Goal: Transaction & Acquisition: Download file/media

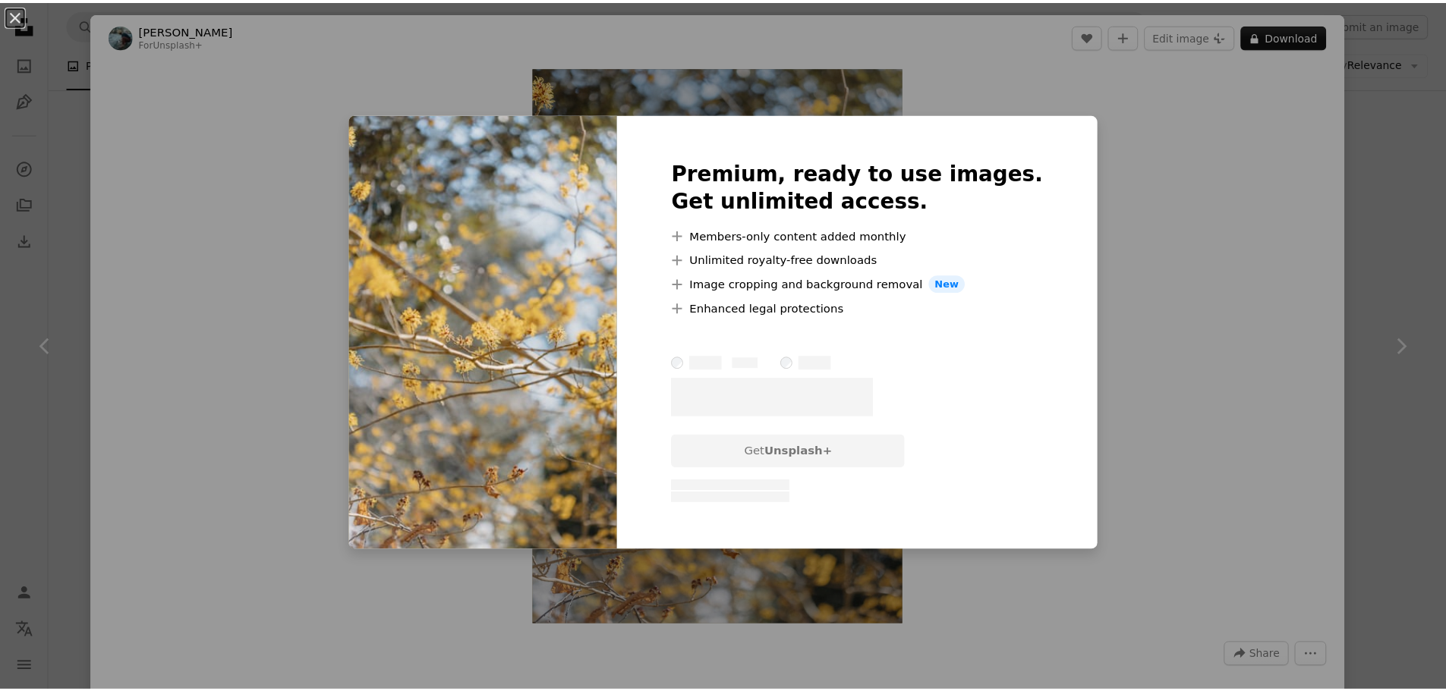
scroll to position [1745, 0]
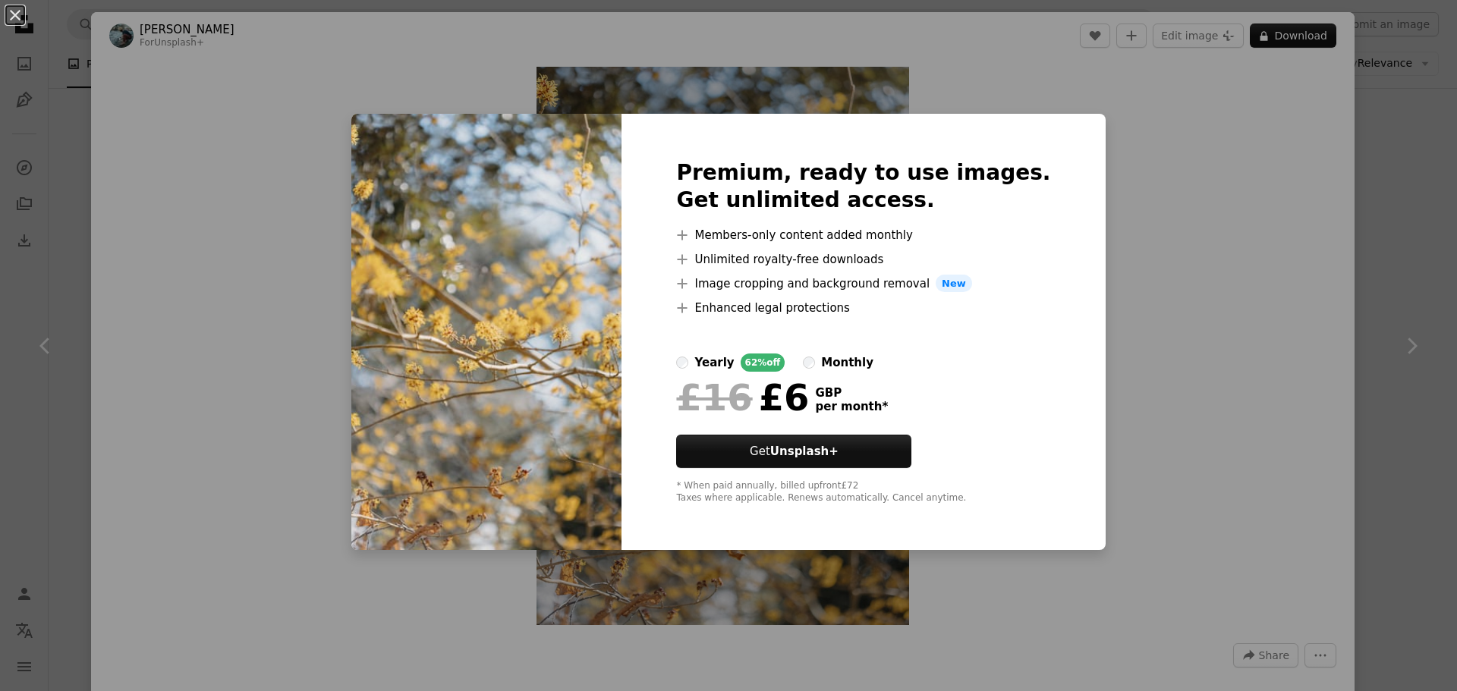
click at [159, 208] on div "An X shape Premium, ready to use images. Get unlimited access. A plus sign Memb…" at bounding box center [728, 345] width 1457 height 691
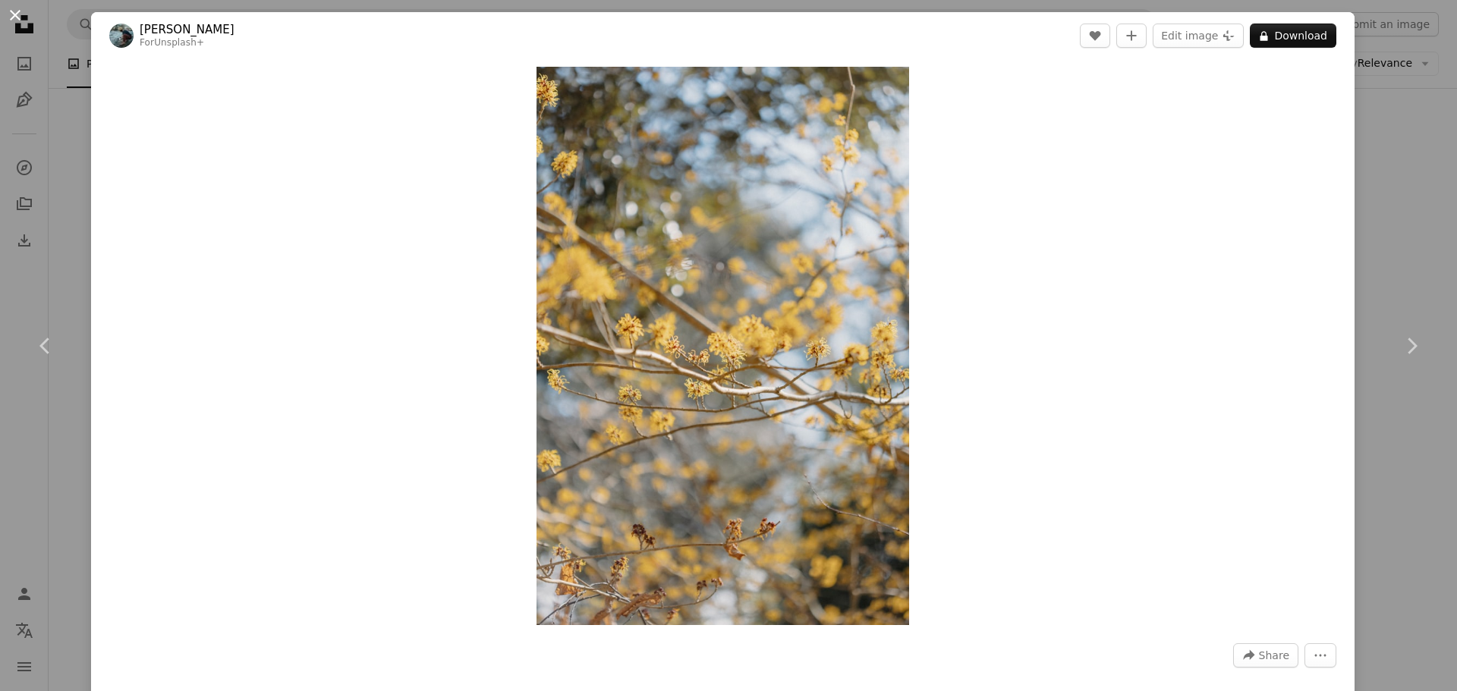
click at [18, 15] on button "An X shape" at bounding box center [15, 15] width 18 height 18
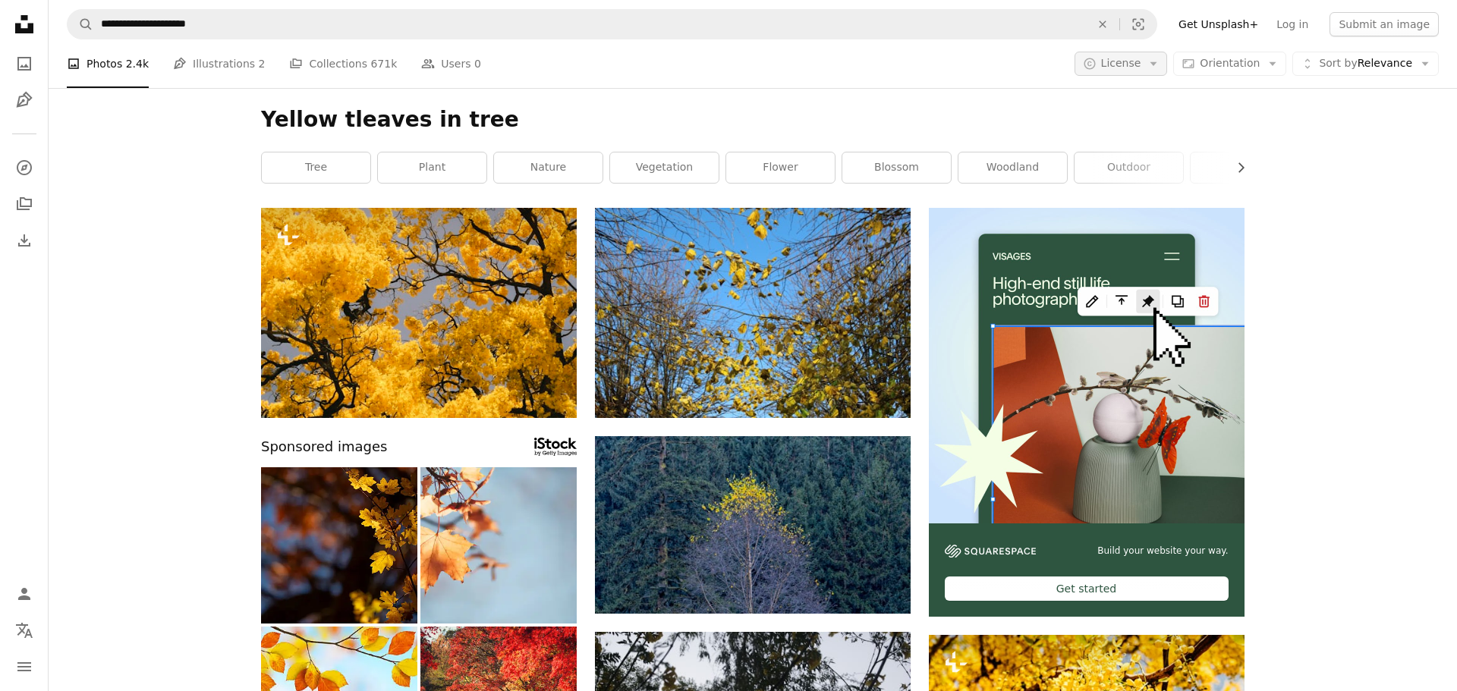
click at [1130, 68] on span "License" at bounding box center [1121, 63] width 40 height 12
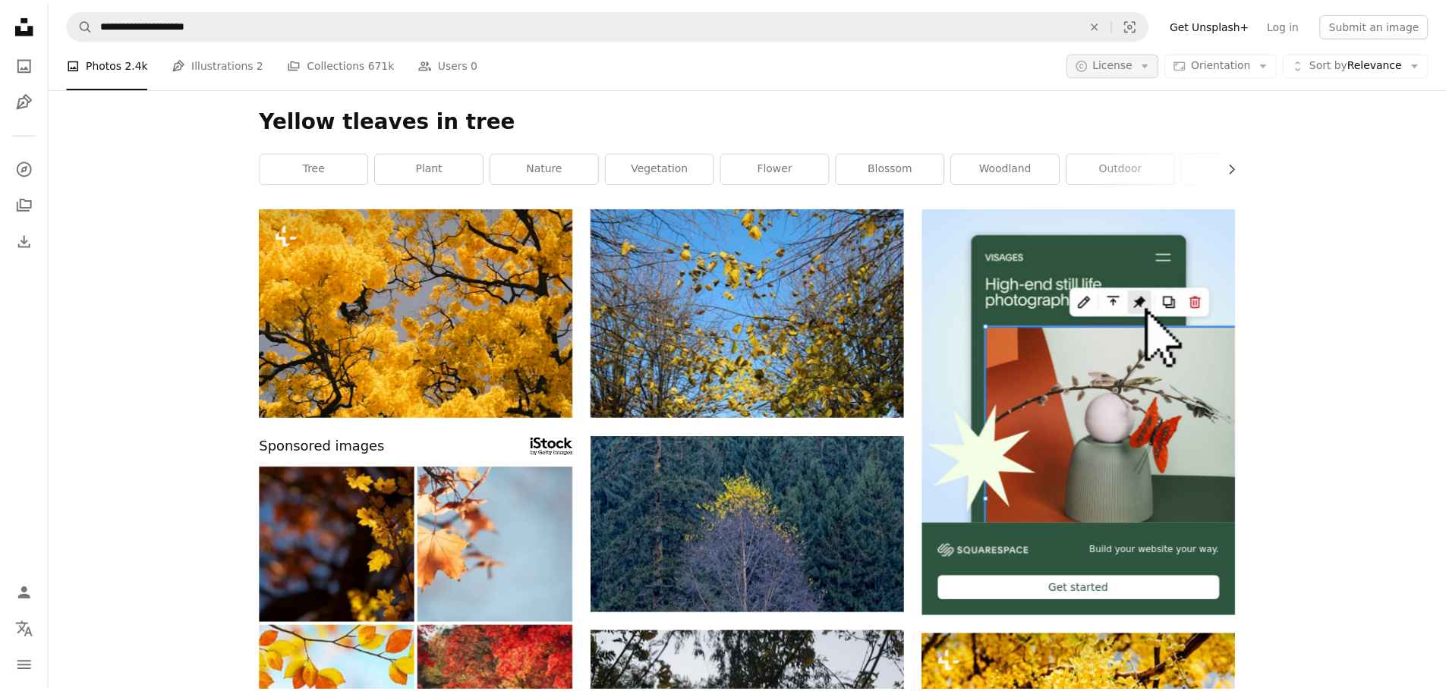
scroll to position [607, 0]
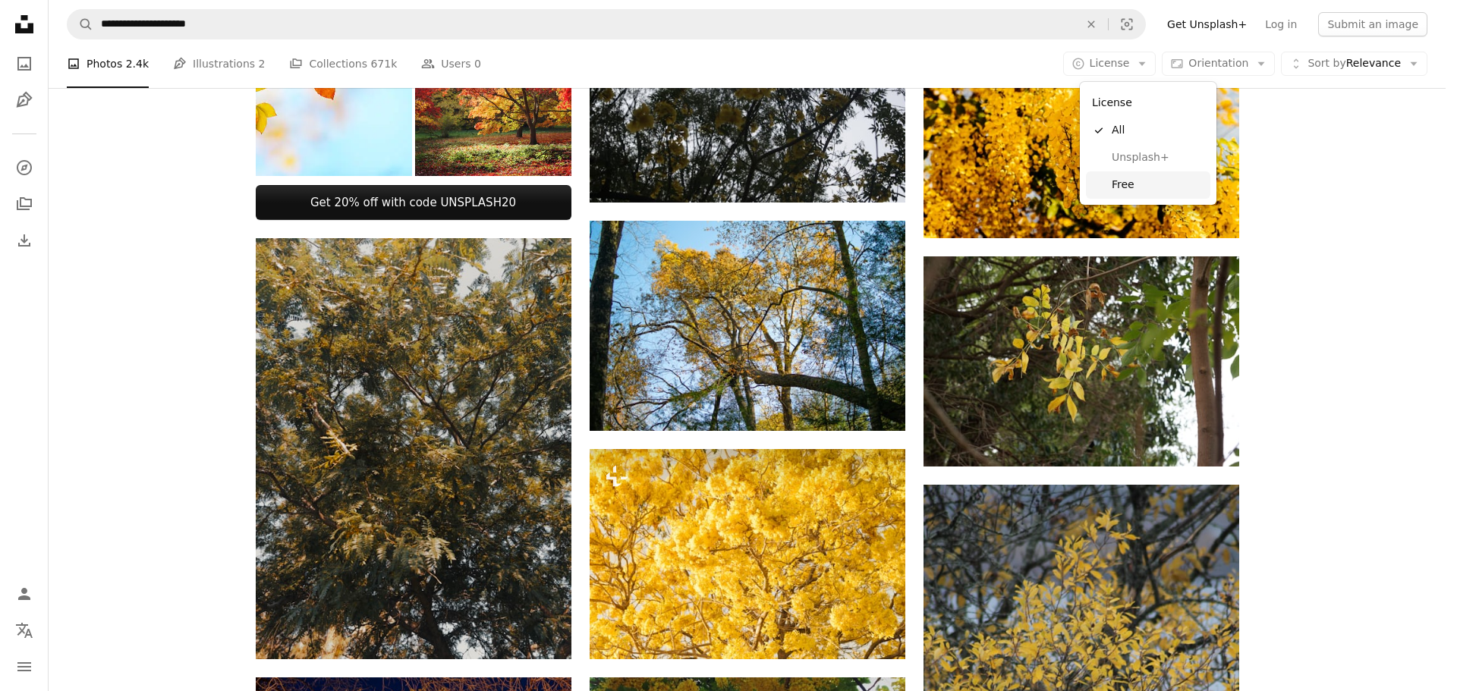
click at [1126, 178] on span "Free" at bounding box center [1158, 185] width 93 height 15
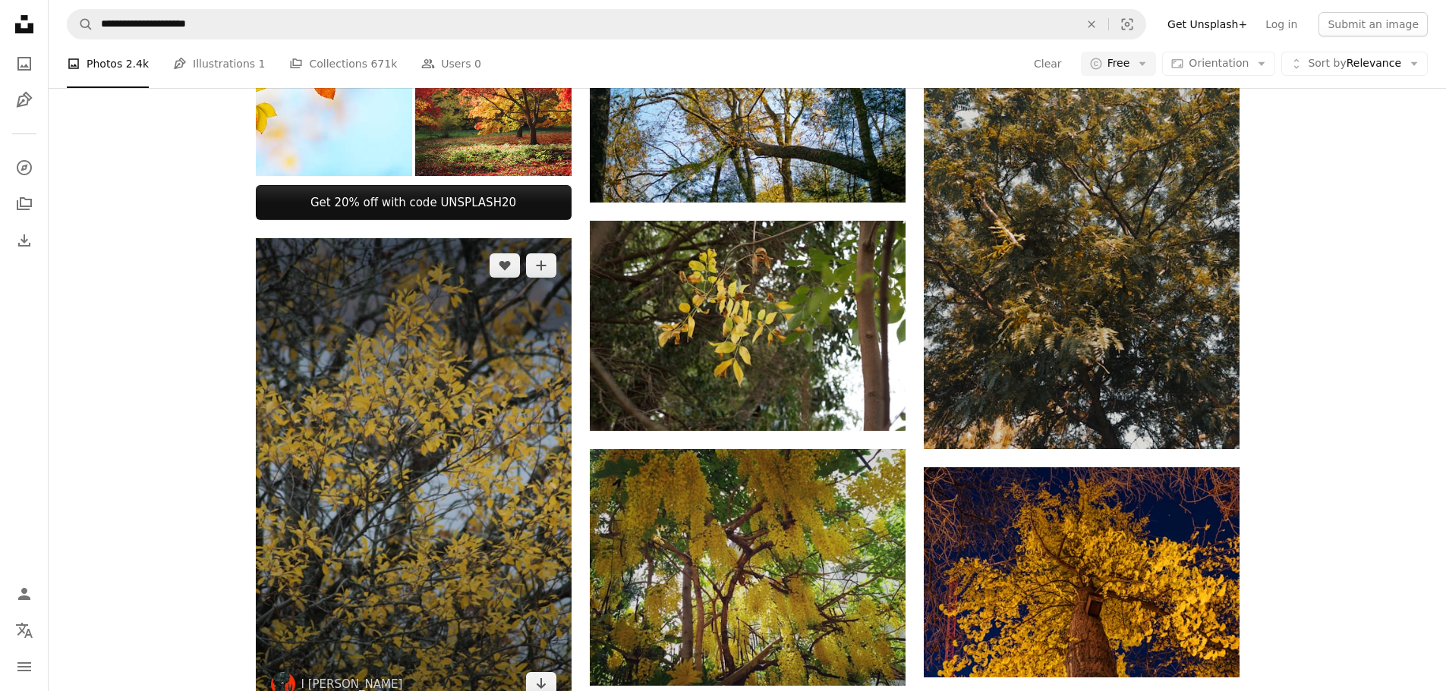
scroll to position [759, 0]
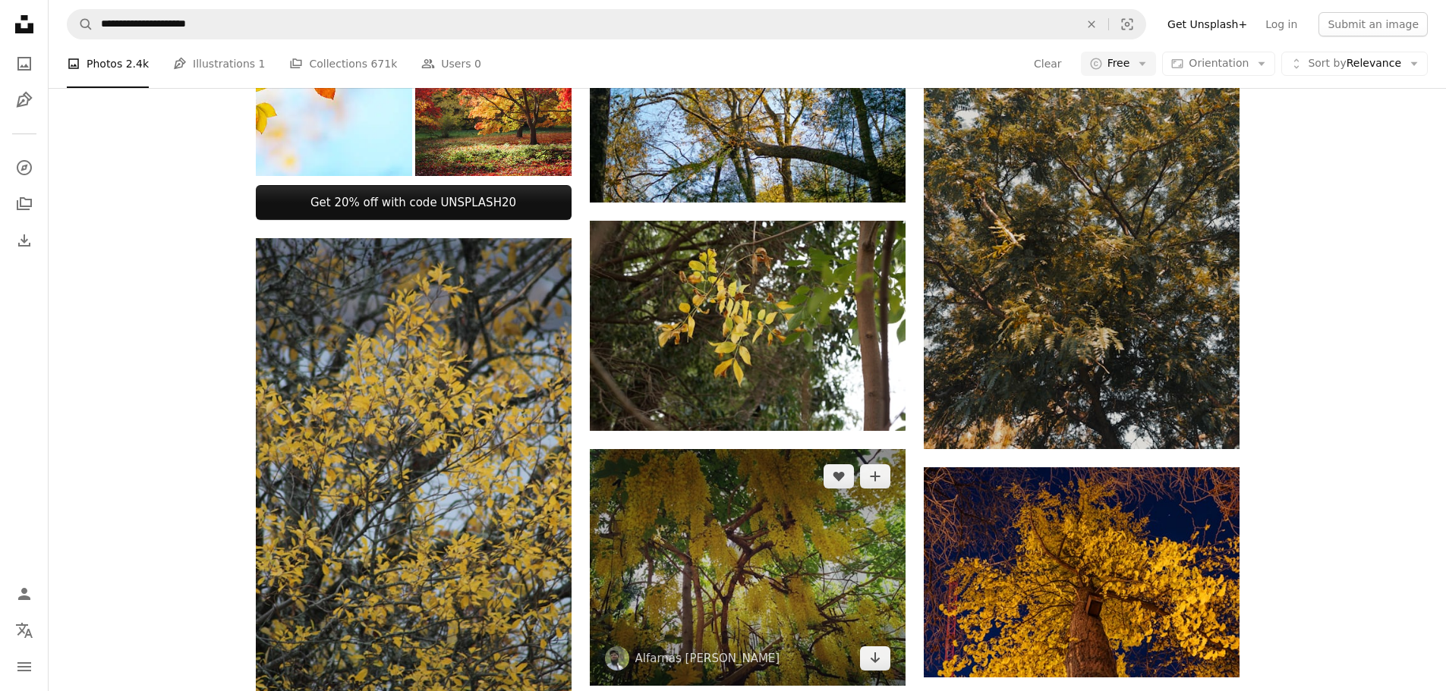
click at [755, 449] on img at bounding box center [748, 567] width 316 height 237
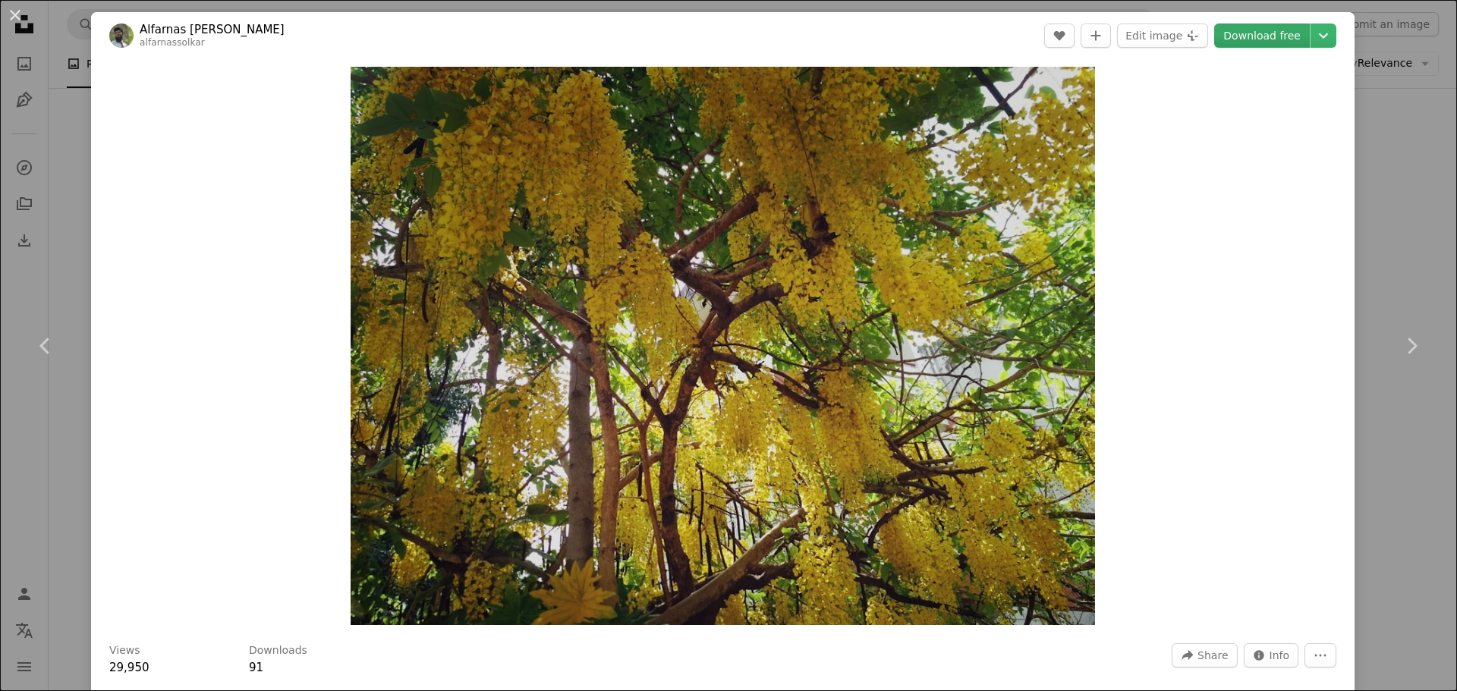
click at [1279, 36] on link "Download free" at bounding box center [1262, 36] width 96 height 24
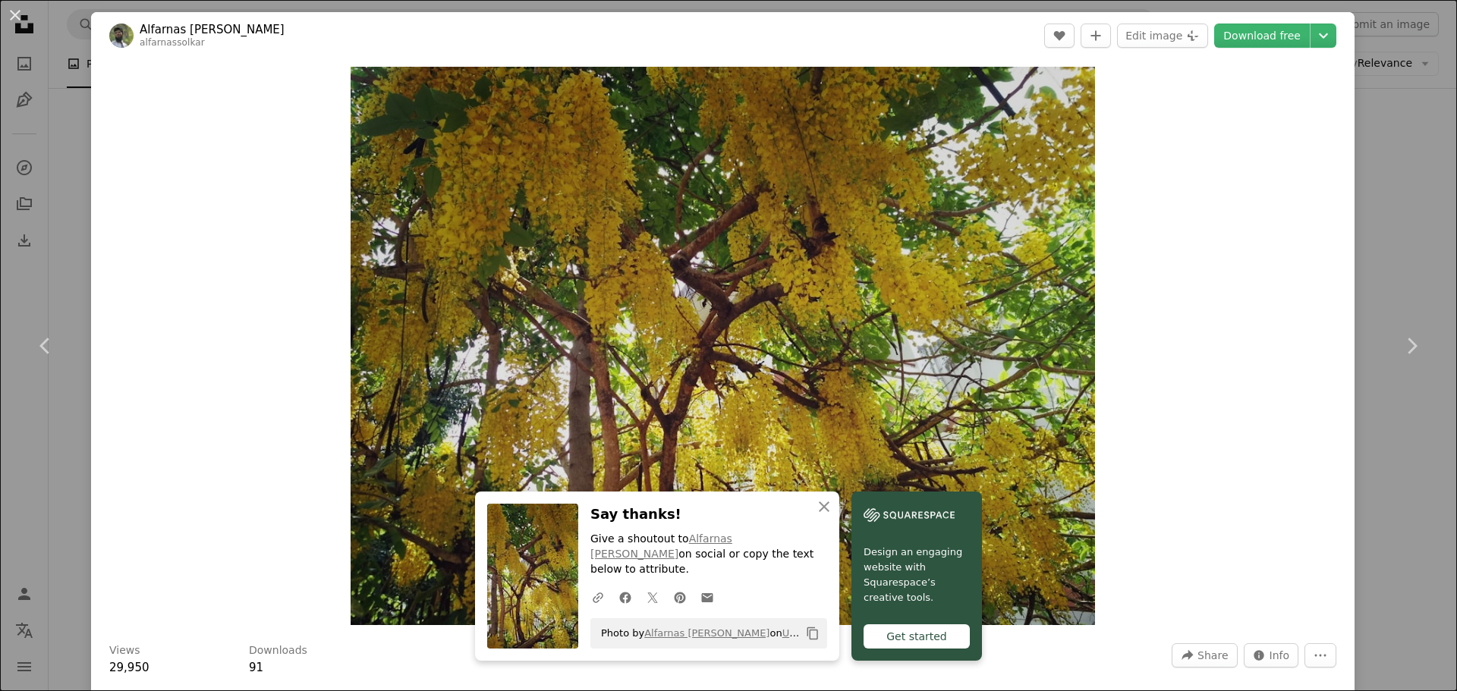
drag, startPoint x: 1396, startPoint y: 205, endPoint x: 1275, endPoint y: 190, distance: 122.3
click at [1396, 205] on div "An X shape Chevron left Chevron right Alfarnas [PERSON_NAME] alfarnassolkar A h…" at bounding box center [728, 345] width 1457 height 691
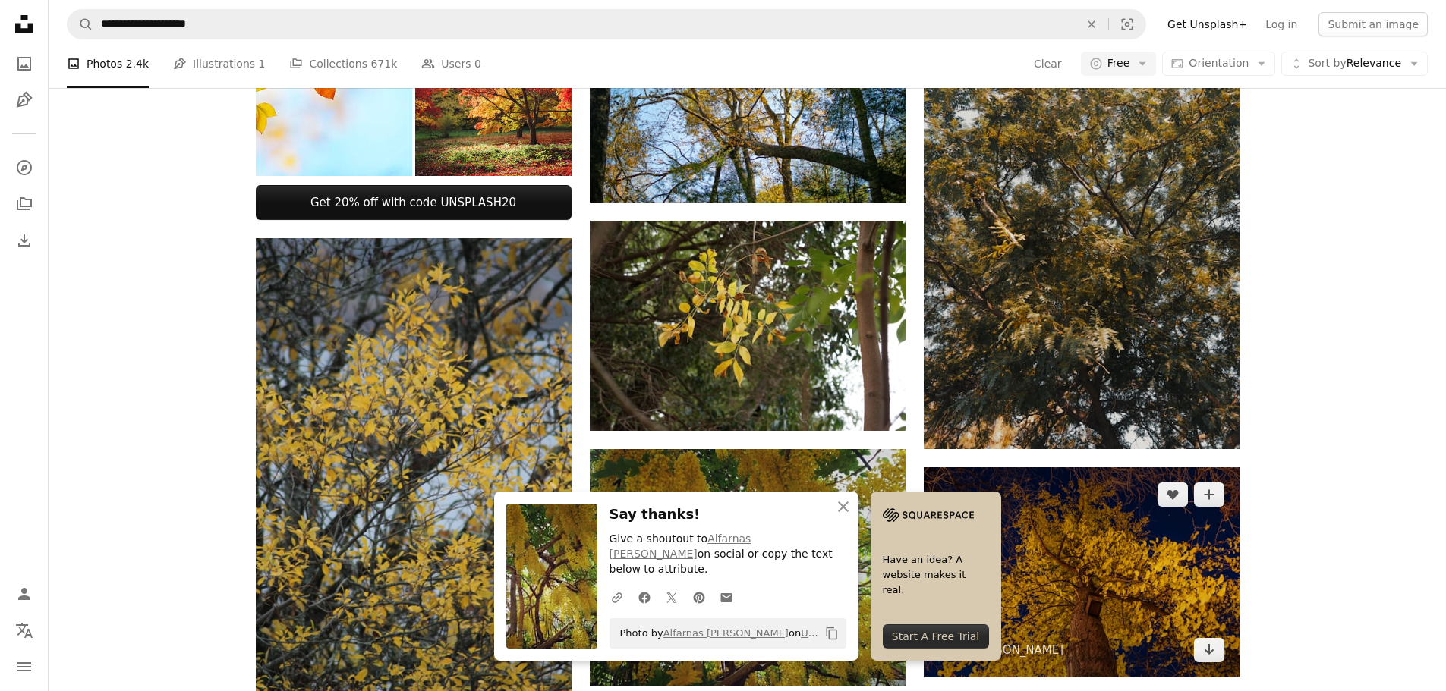
scroll to position [1062, 0]
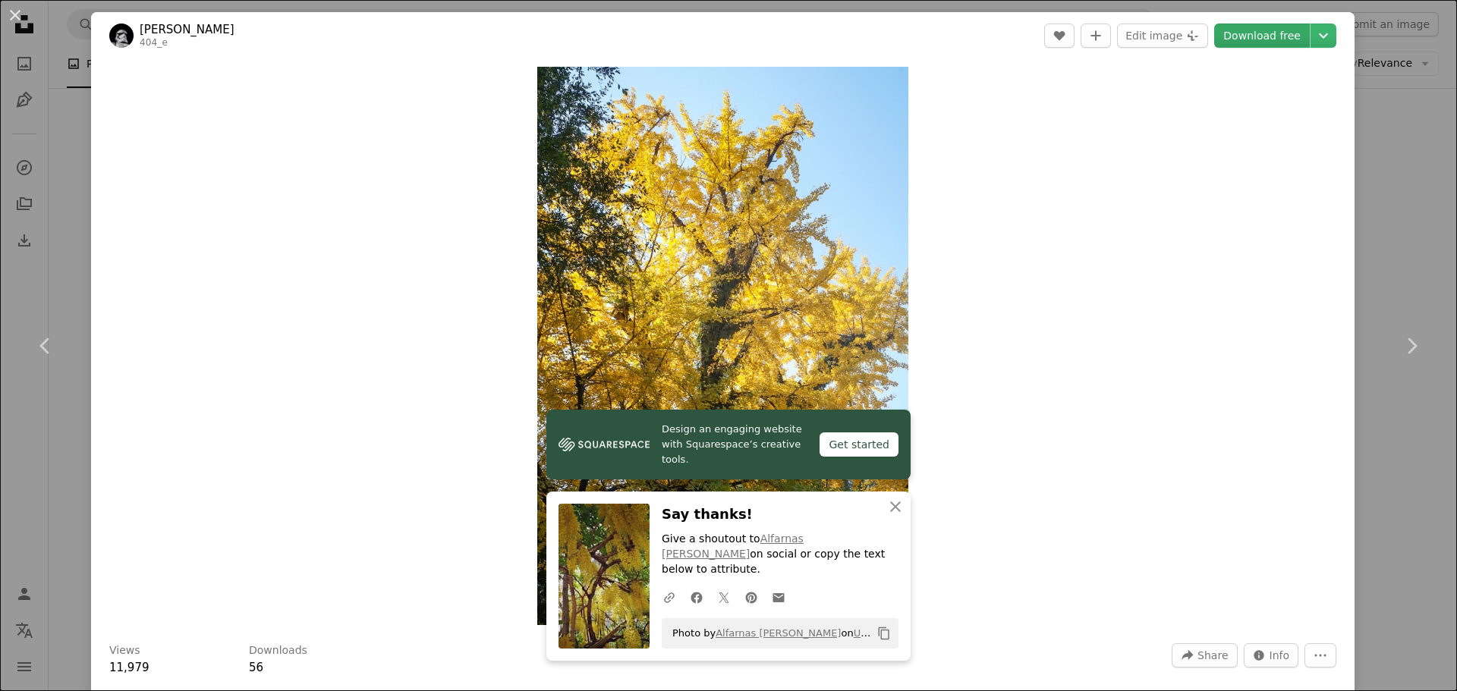
click at [1249, 40] on link "Download free" at bounding box center [1262, 36] width 96 height 24
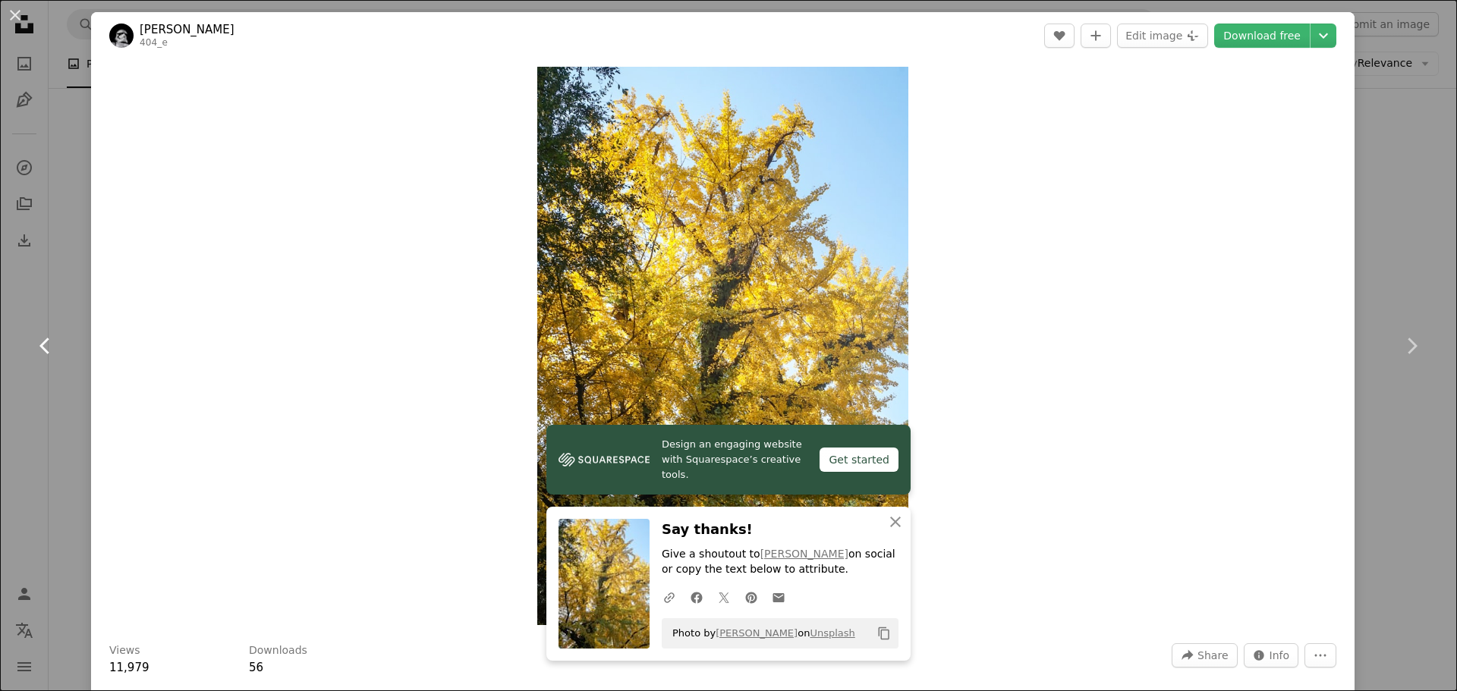
click at [59, 354] on link "Chevron left" at bounding box center [45, 346] width 91 height 146
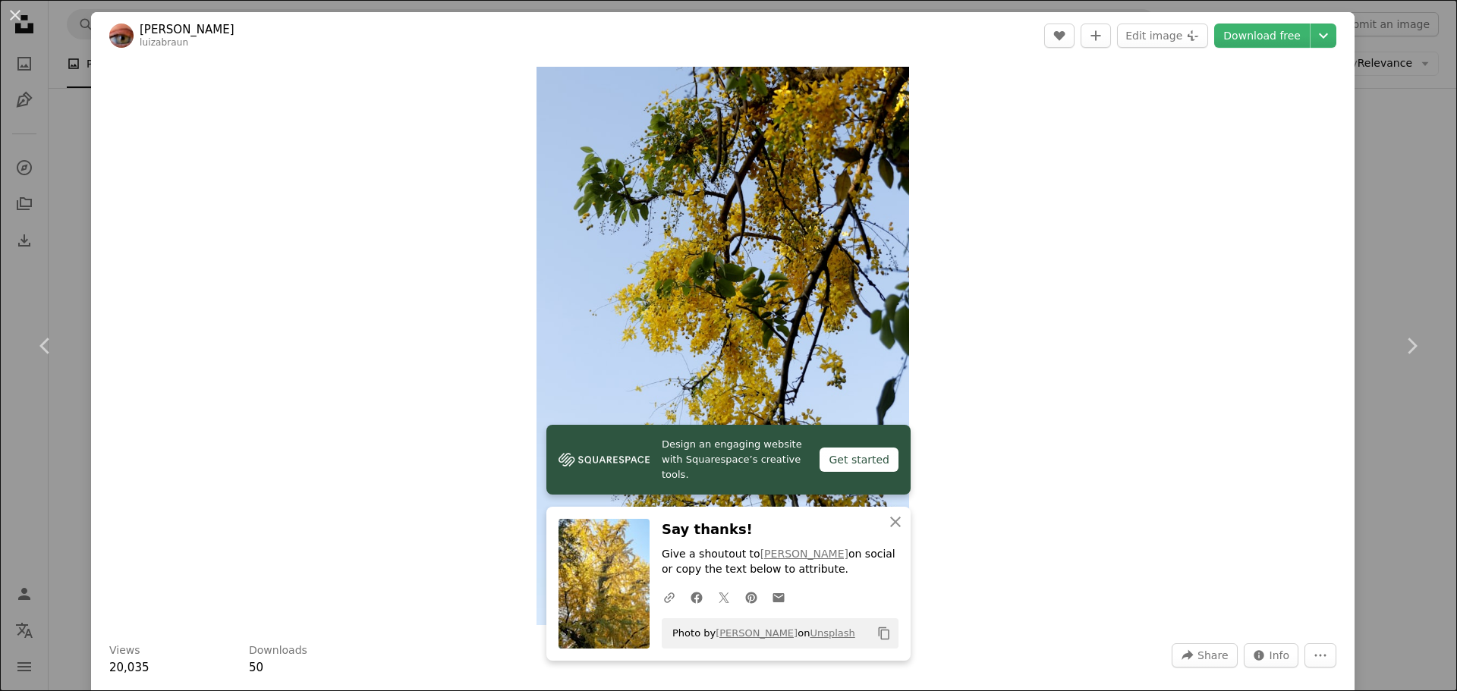
click at [1357, 158] on div "An X shape Chevron left Chevron right [PERSON_NAME] luizabraun A heart A plus s…" at bounding box center [728, 345] width 1457 height 691
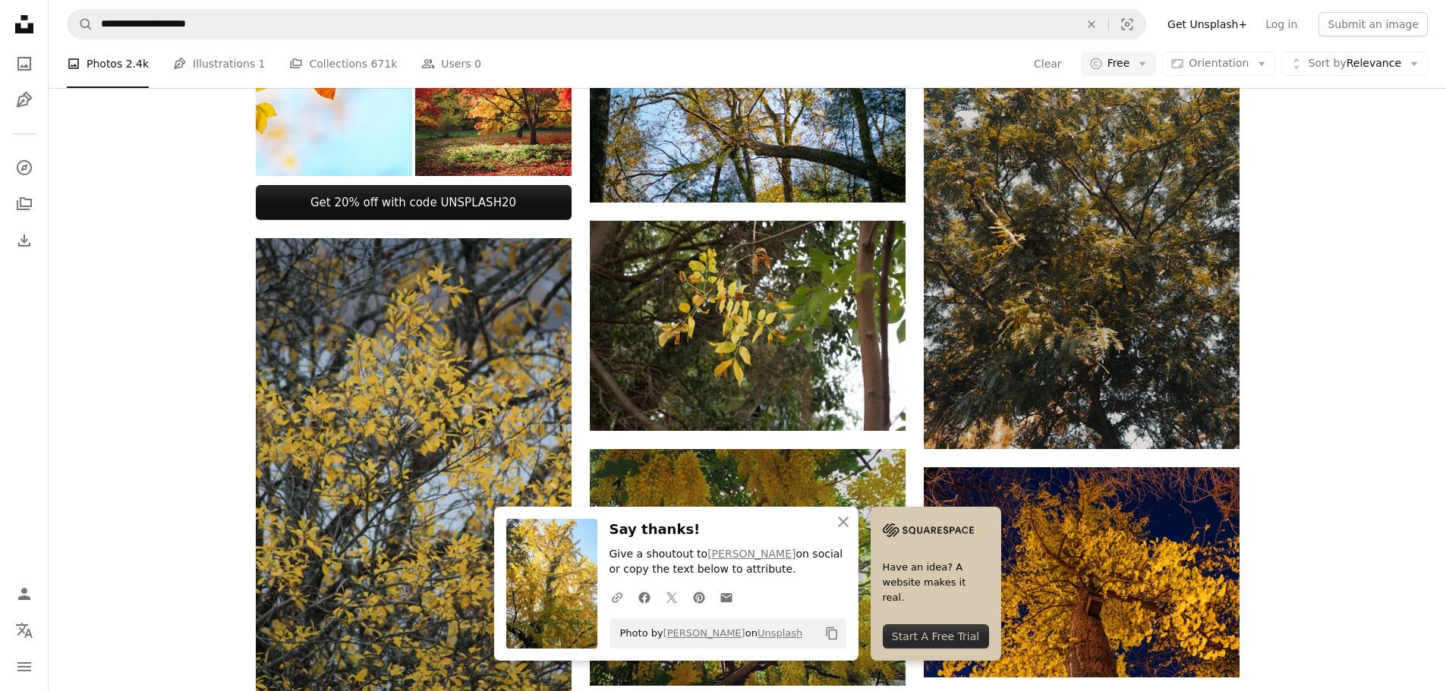
scroll to position [1669, 0]
click at [842, 521] on icon "button" at bounding box center [843, 522] width 11 height 11
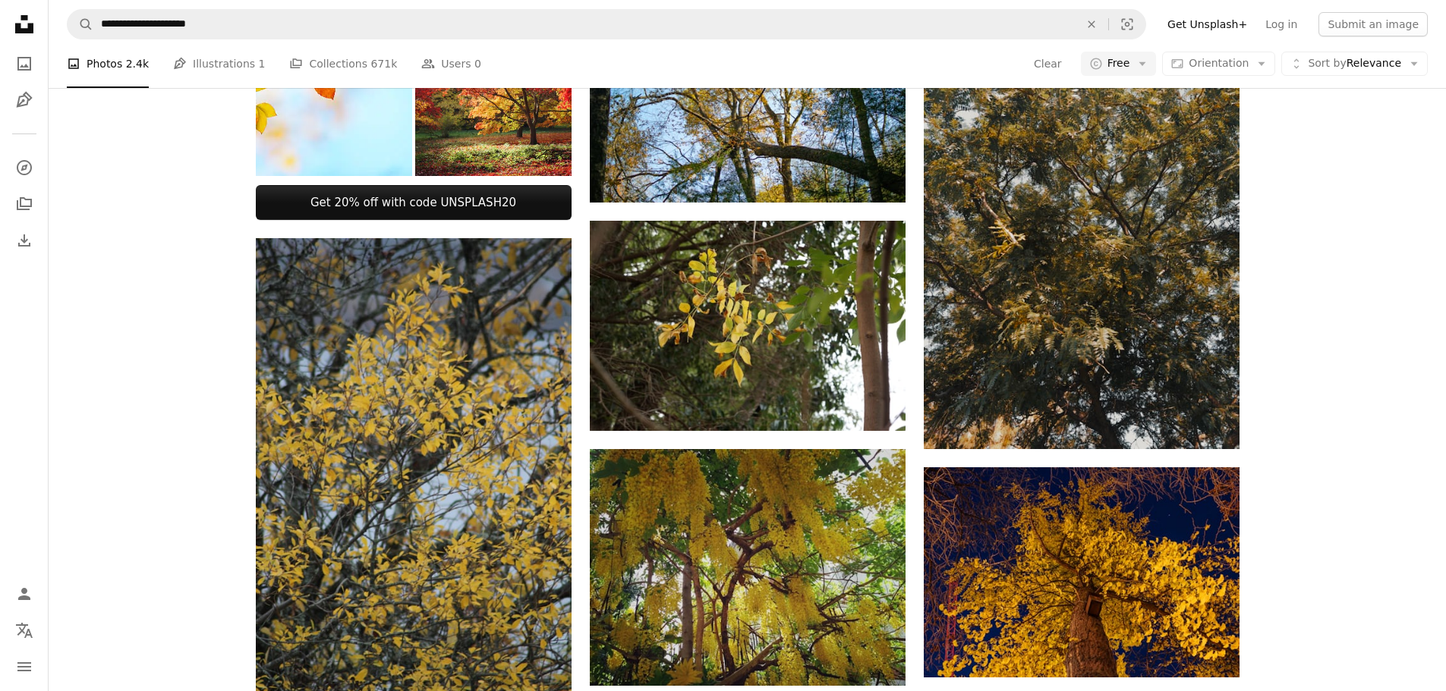
scroll to position [1973, 0]
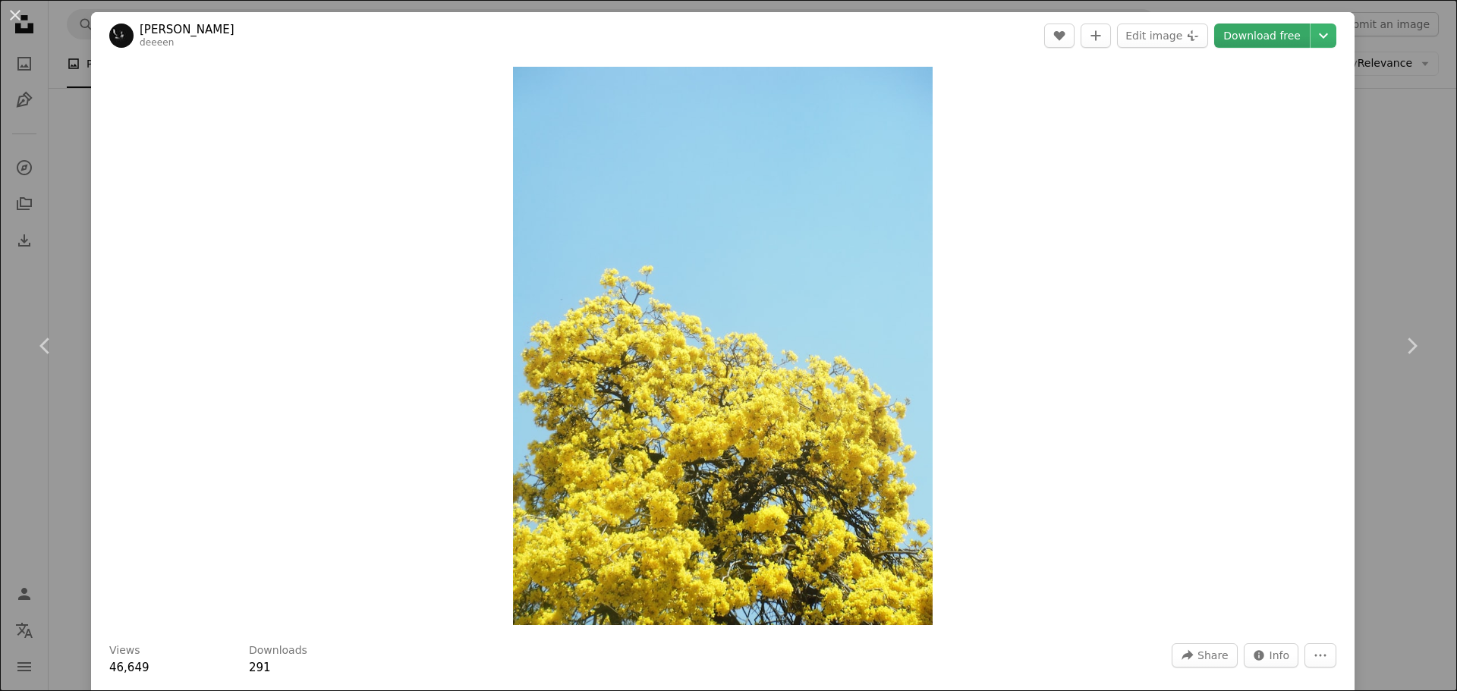
click at [1282, 36] on link "Download free" at bounding box center [1262, 36] width 96 height 24
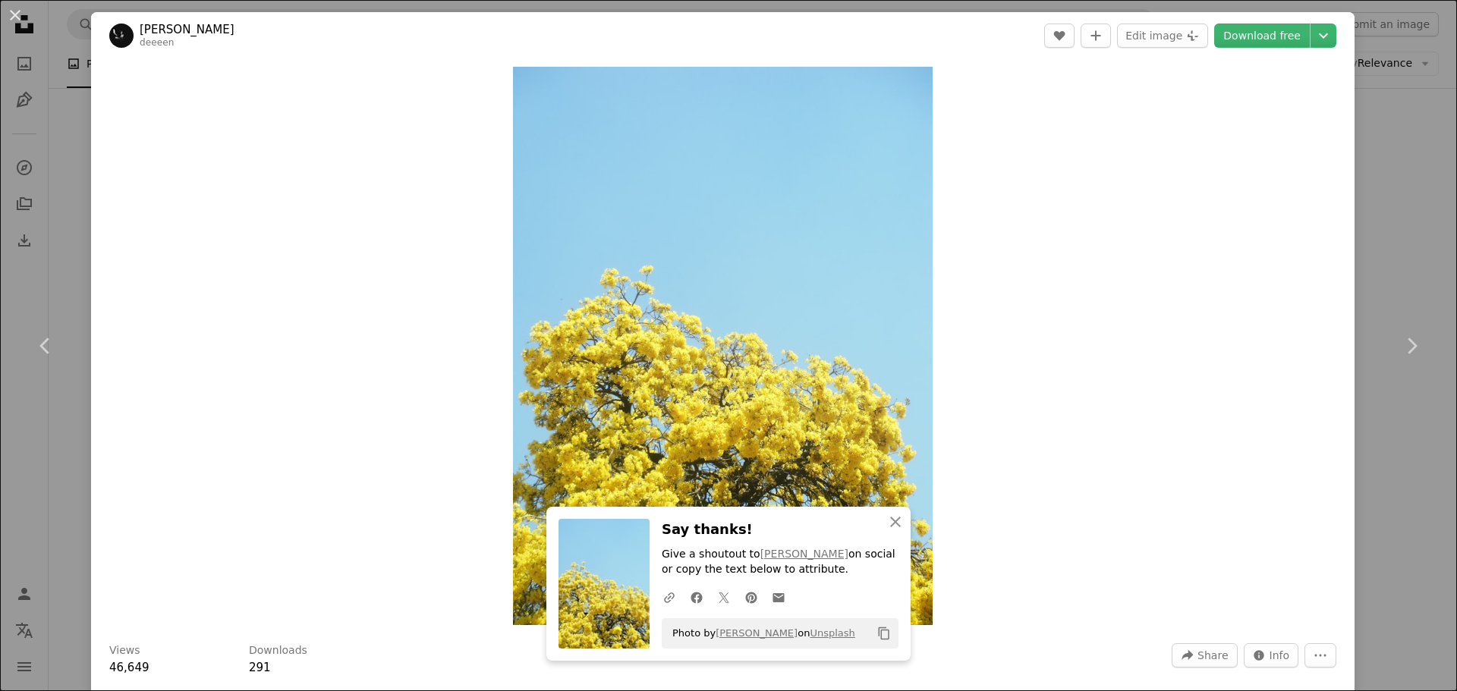
click at [1396, 184] on div "An X shape Chevron left Chevron right [PERSON_NAME] A heart A plus sign Edit im…" at bounding box center [728, 345] width 1457 height 691
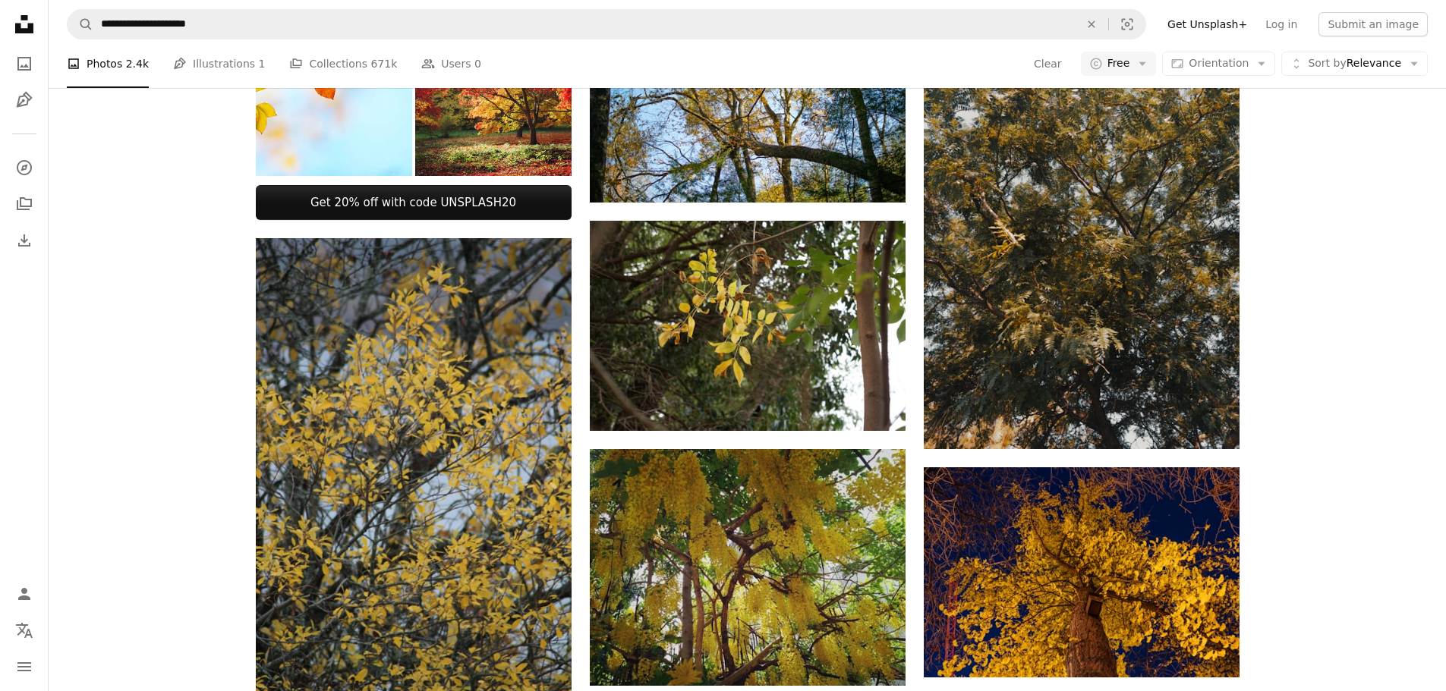
scroll to position [5312, 0]
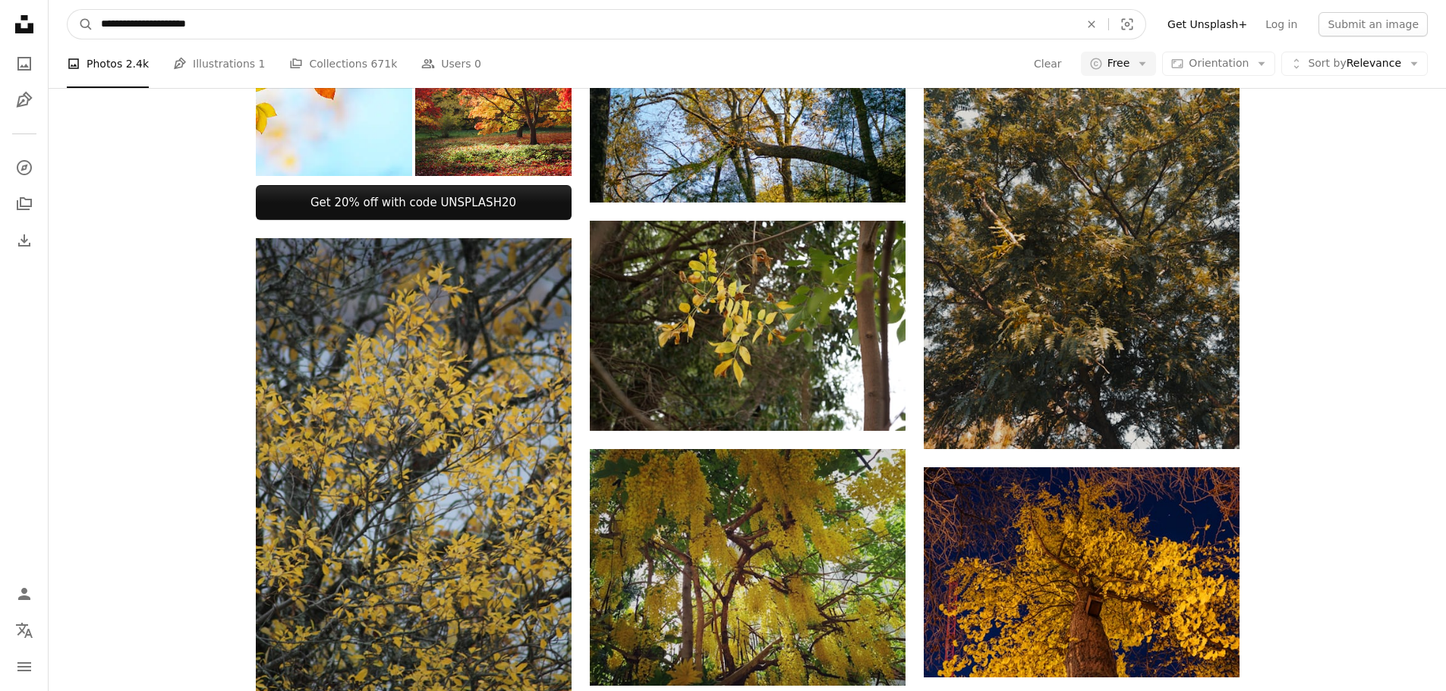
drag, startPoint x: 220, startPoint y: 19, endPoint x: 118, endPoint y: 26, distance: 101.9
click at [118, 26] on input "**********" at bounding box center [583, 24] width 981 height 29
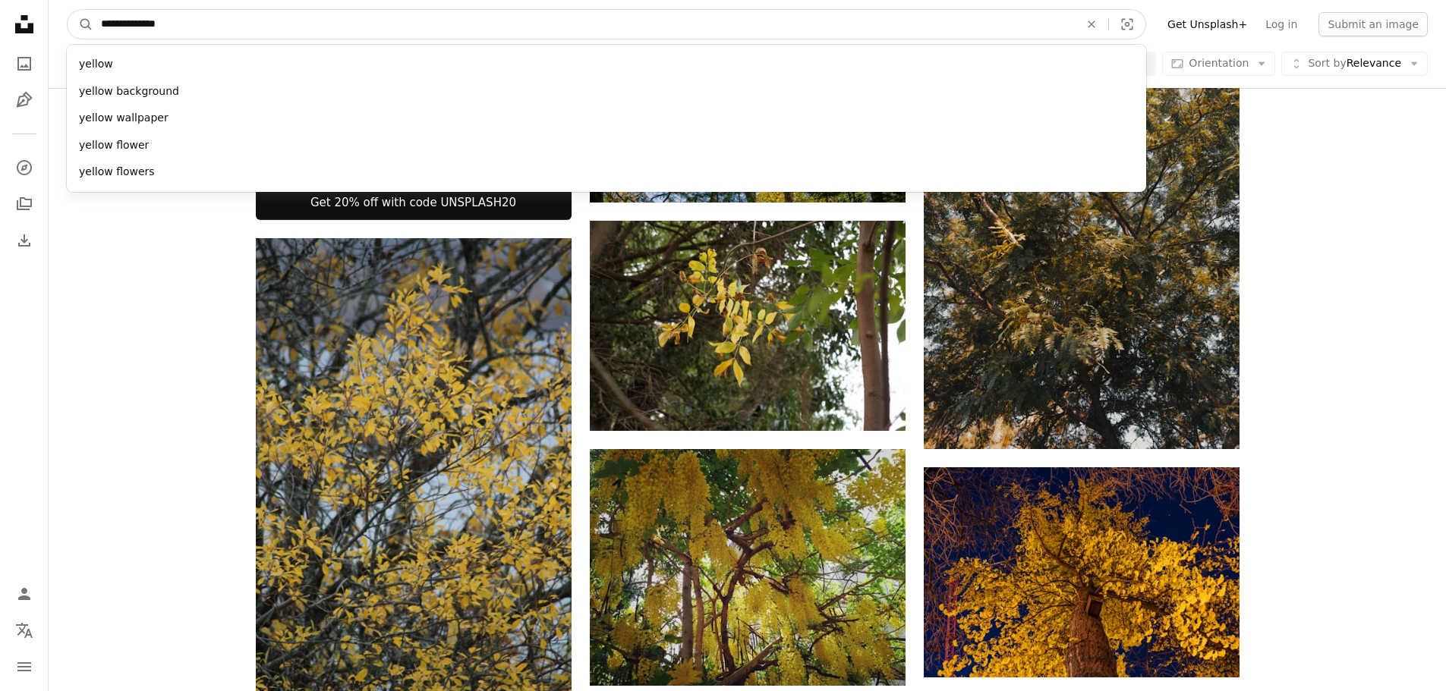
type input "**********"
click at [68, 10] on button "A magnifying glass" at bounding box center [81, 24] width 26 height 29
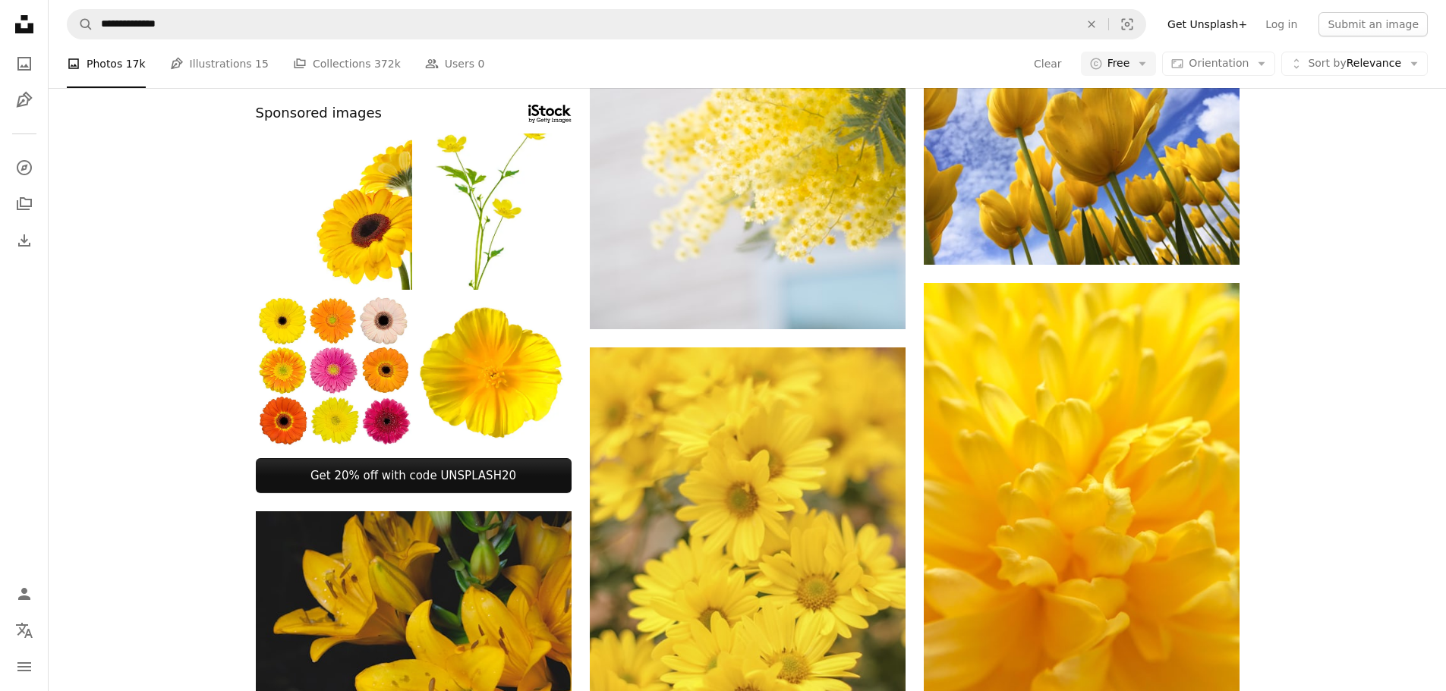
scroll to position [379, 0]
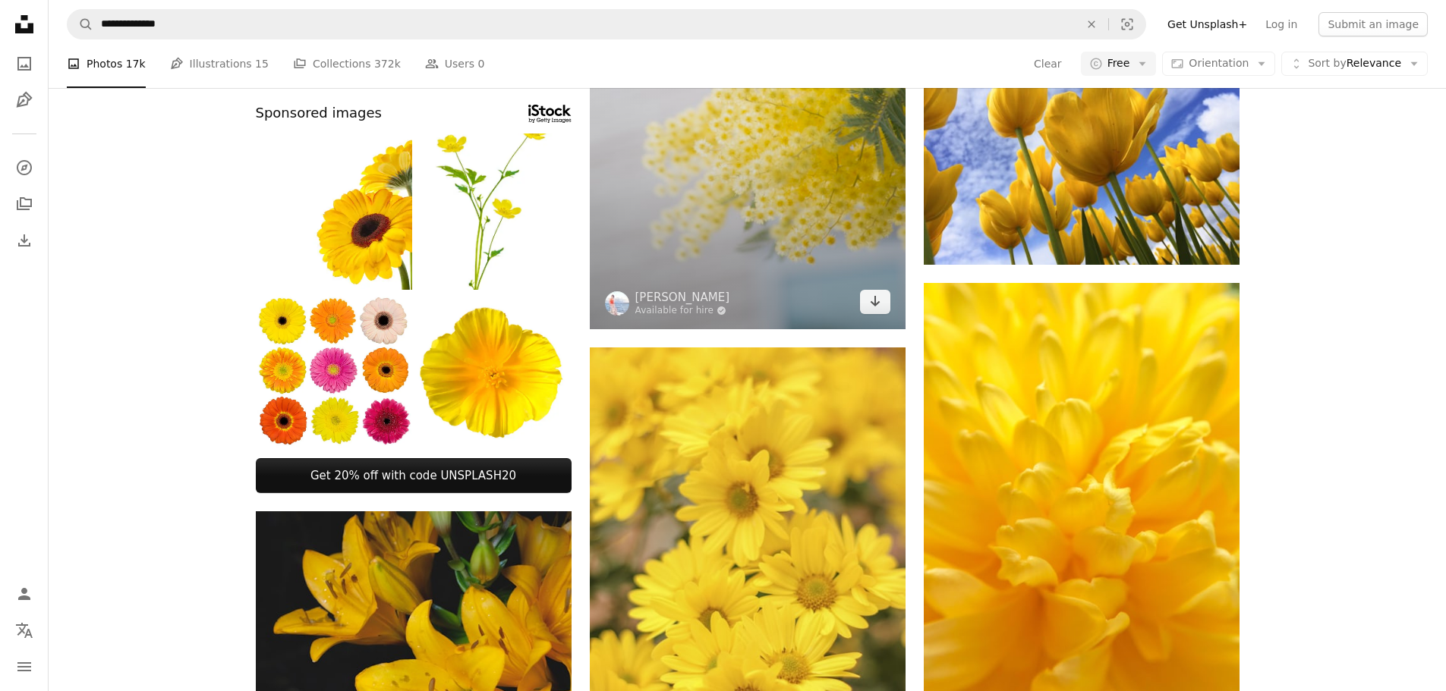
click at [730, 329] on img at bounding box center [748, 92] width 316 height 473
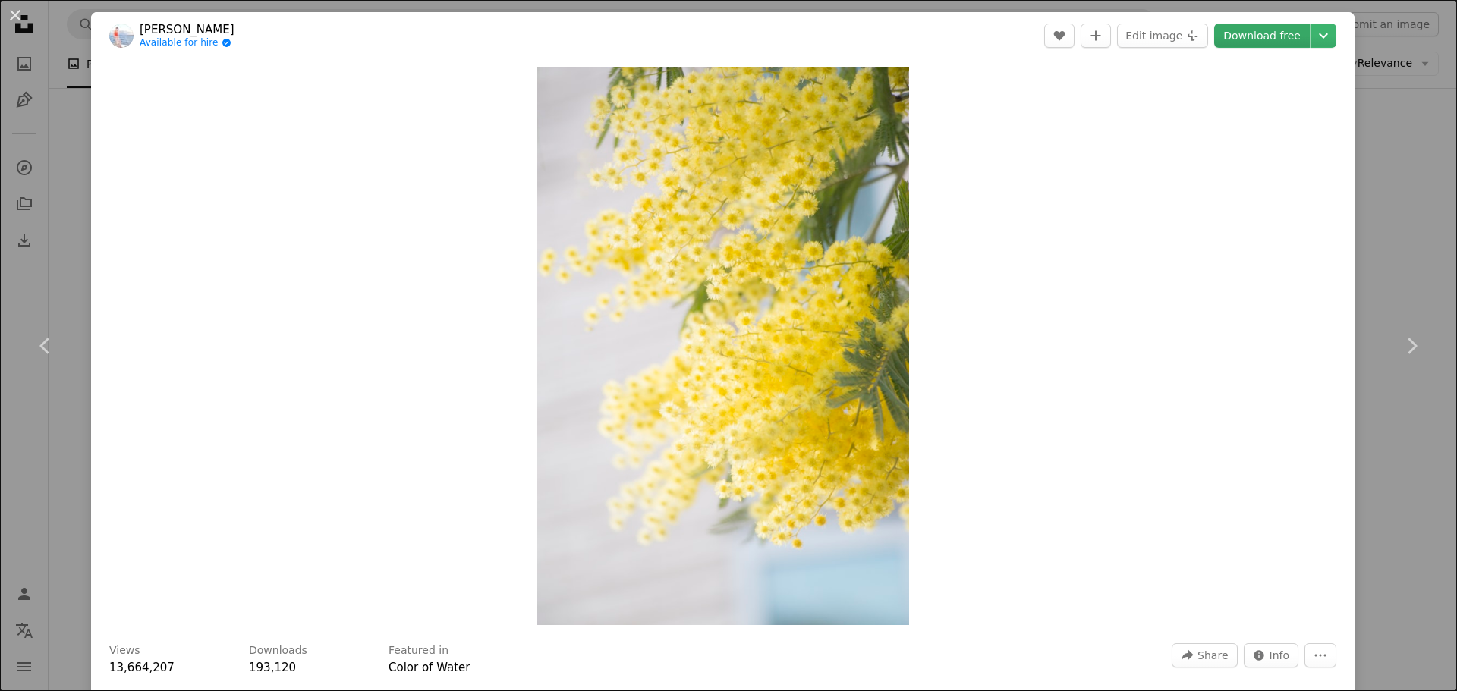
click at [1254, 30] on link "Download free" at bounding box center [1262, 36] width 96 height 24
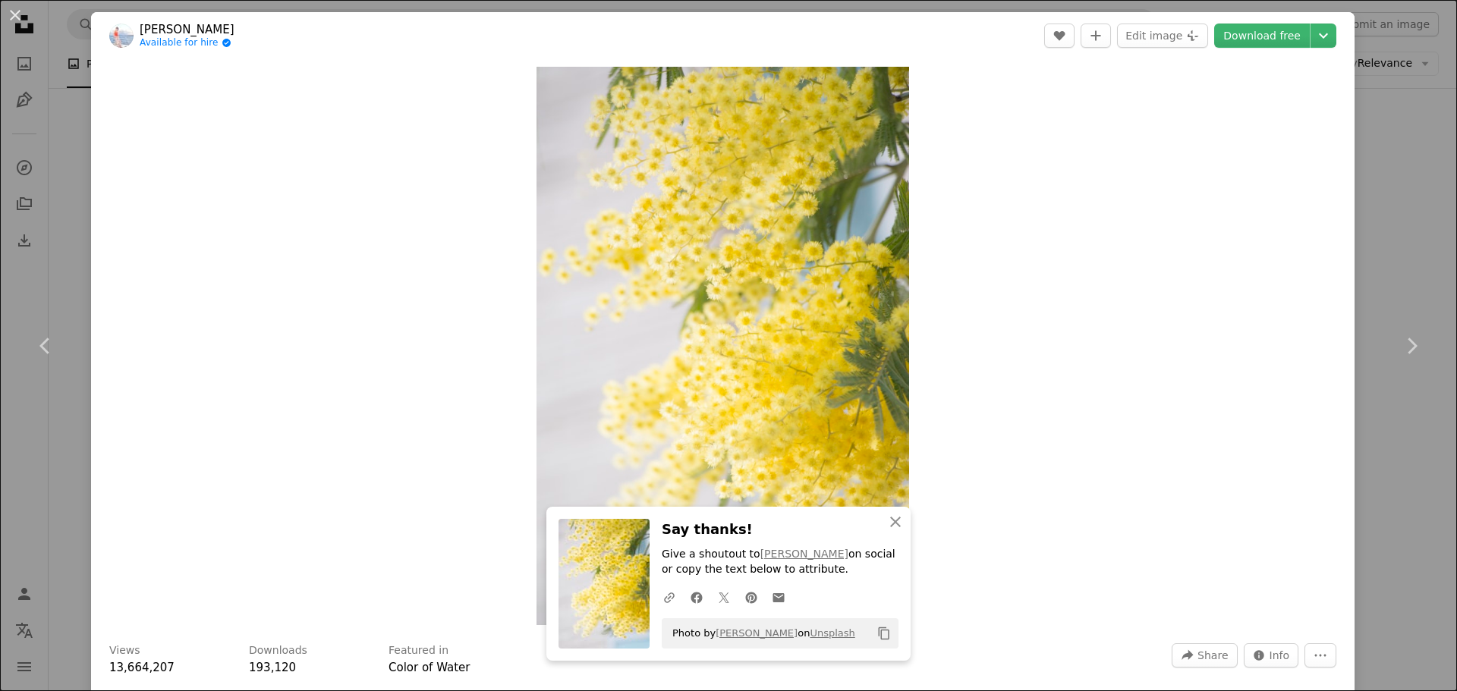
click at [1402, 229] on div "An X shape Chevron left Chevron right TOMOKO UJI Available for hire A checkmark…" at bounding box center [728, 345] width 1457 height 691
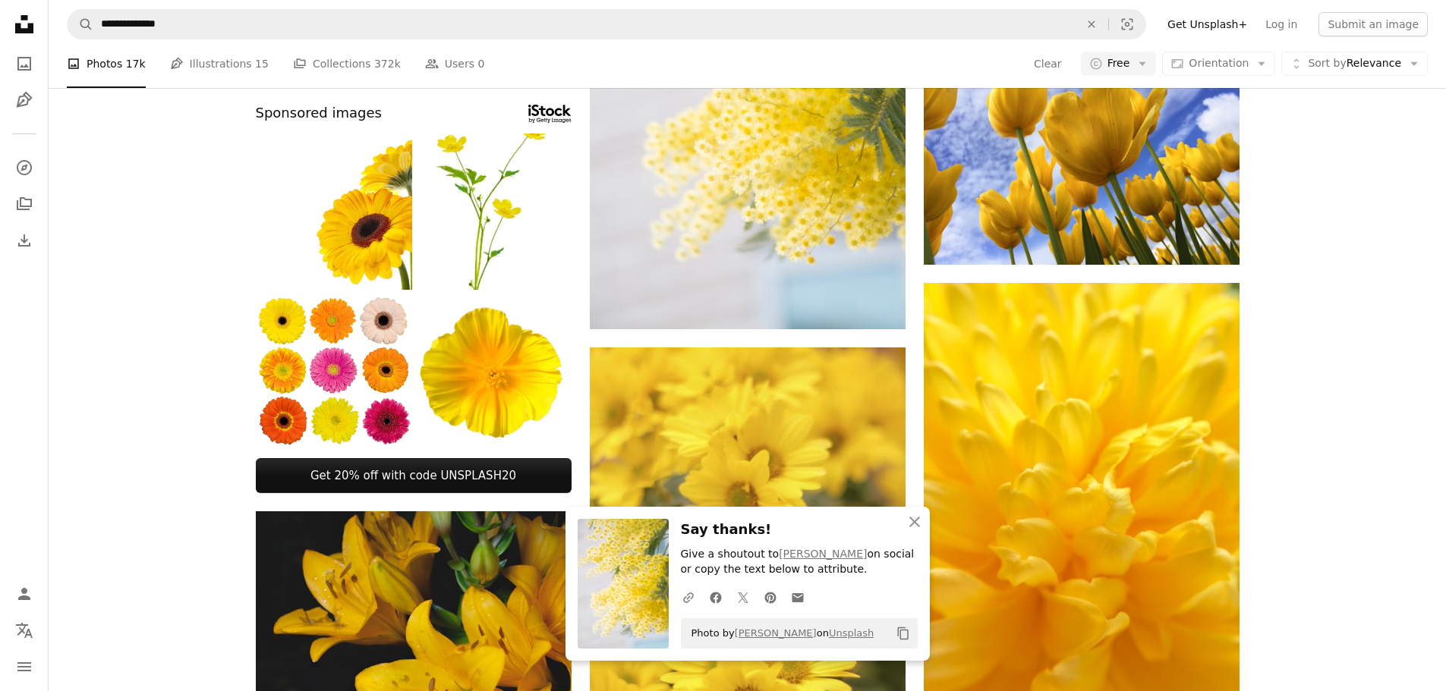
scroll to position [835, 0]
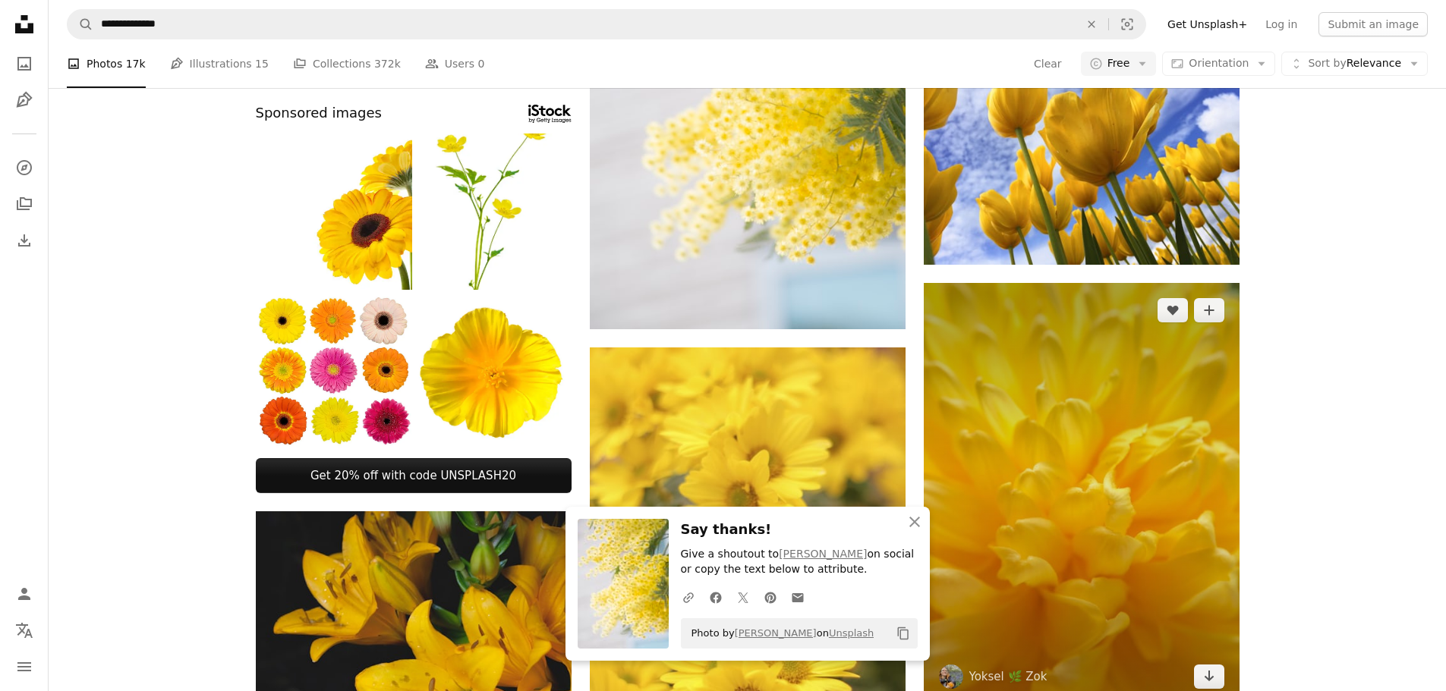
click at [1077, 291] on img at bounding box center [1081, 493] width 316 height 421
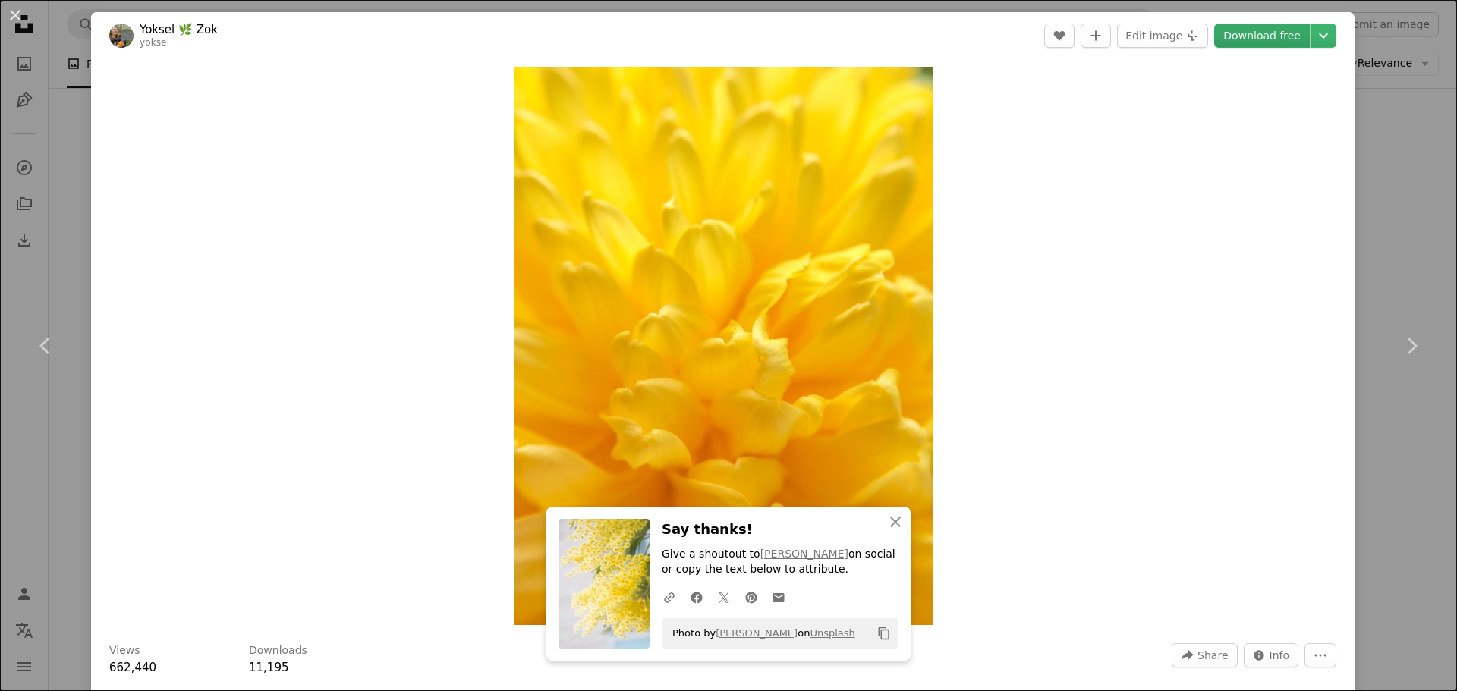
click at [1265, 33] on link "Download free" at bounding box center [1262, 36] width 96 height 24
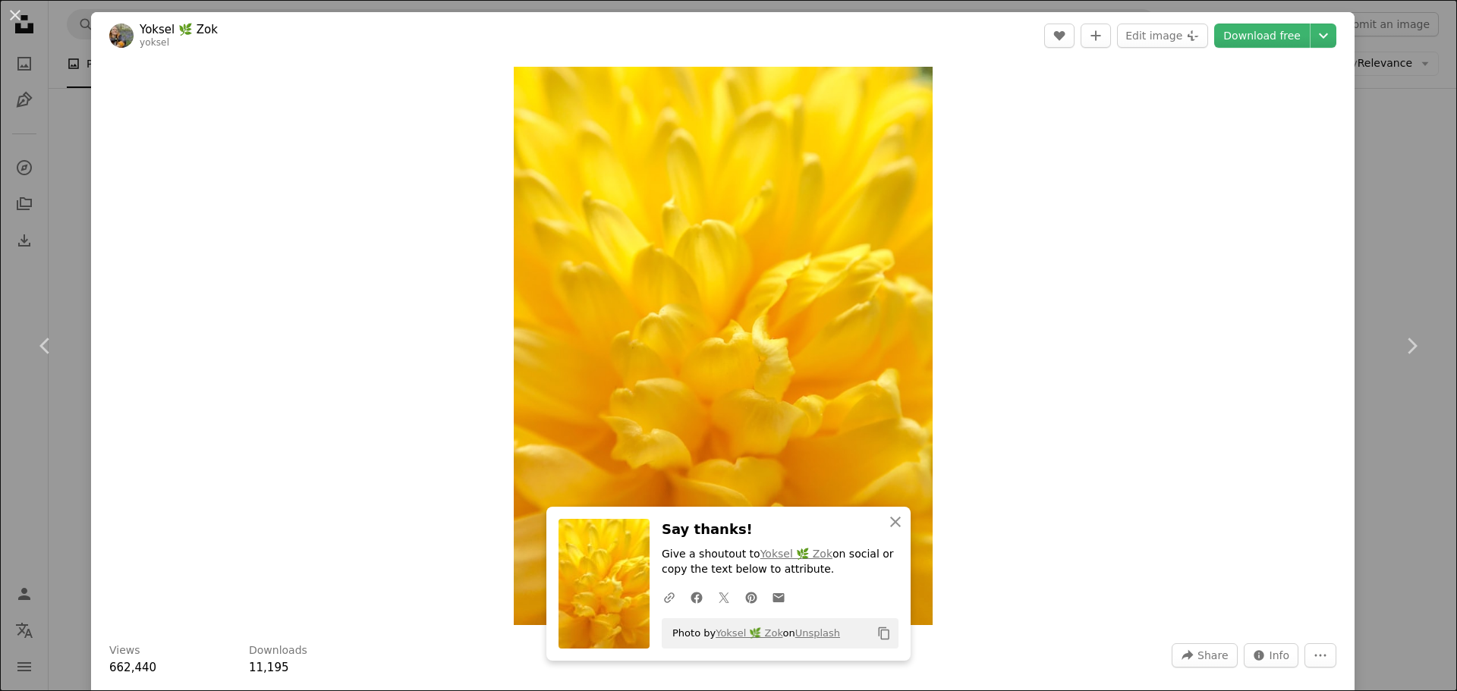
click at [1383, 196] on div "An X shape Chevron left Chevron right Yoksel 🌿 Zok yoksel A heart A plus sign E…" at bounding box center [728, 345] width 1457 height 691
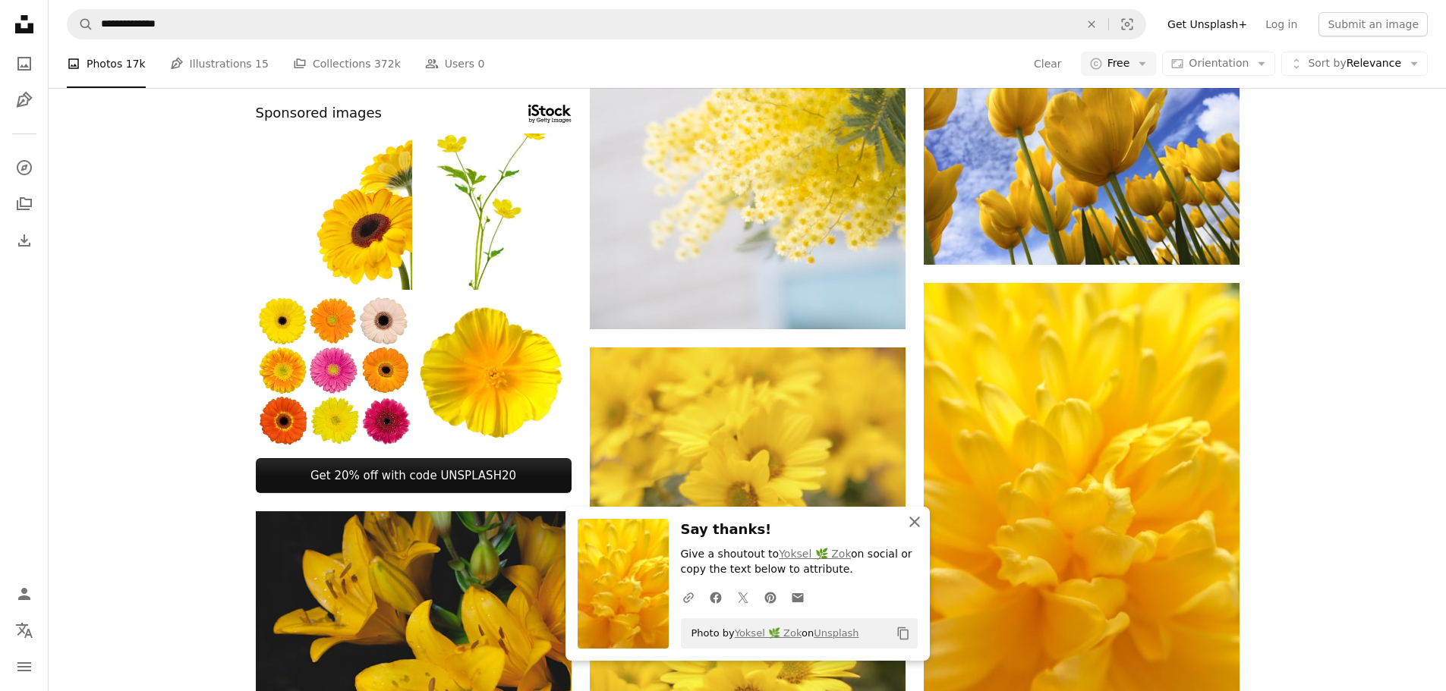
click at [917, 524] on icon "button" at bounding box center [914, 522] width 11 height 11
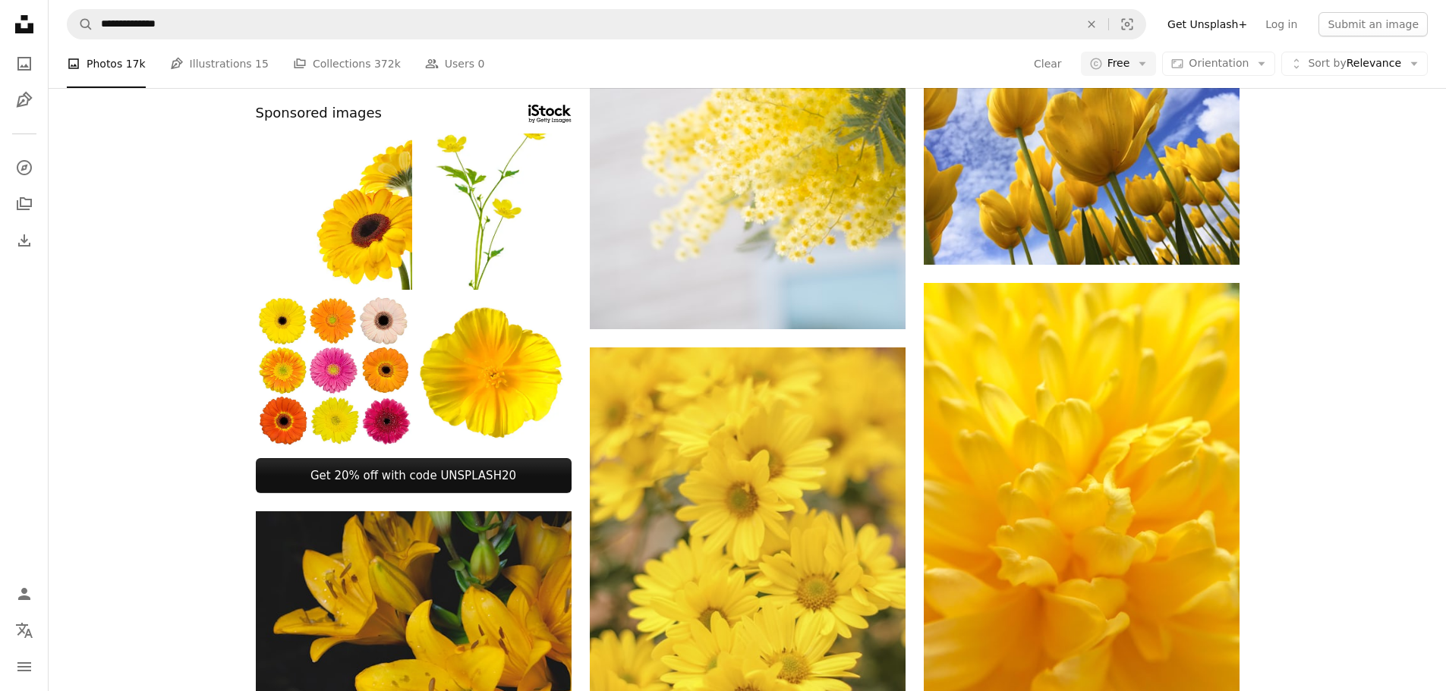
scroll to position [1518, 0]
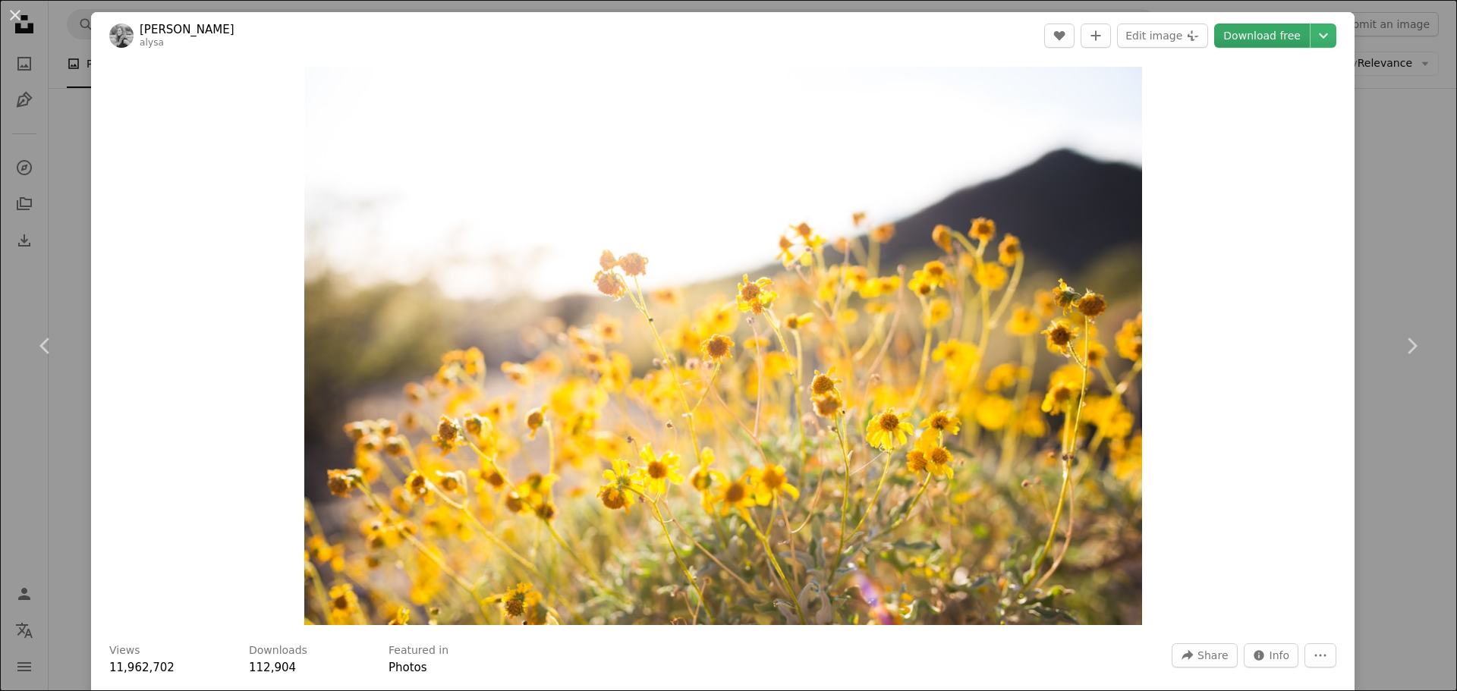
click at [1263, 31] on link "Download free" at bounding box center [1262, 36] width 96 height 24
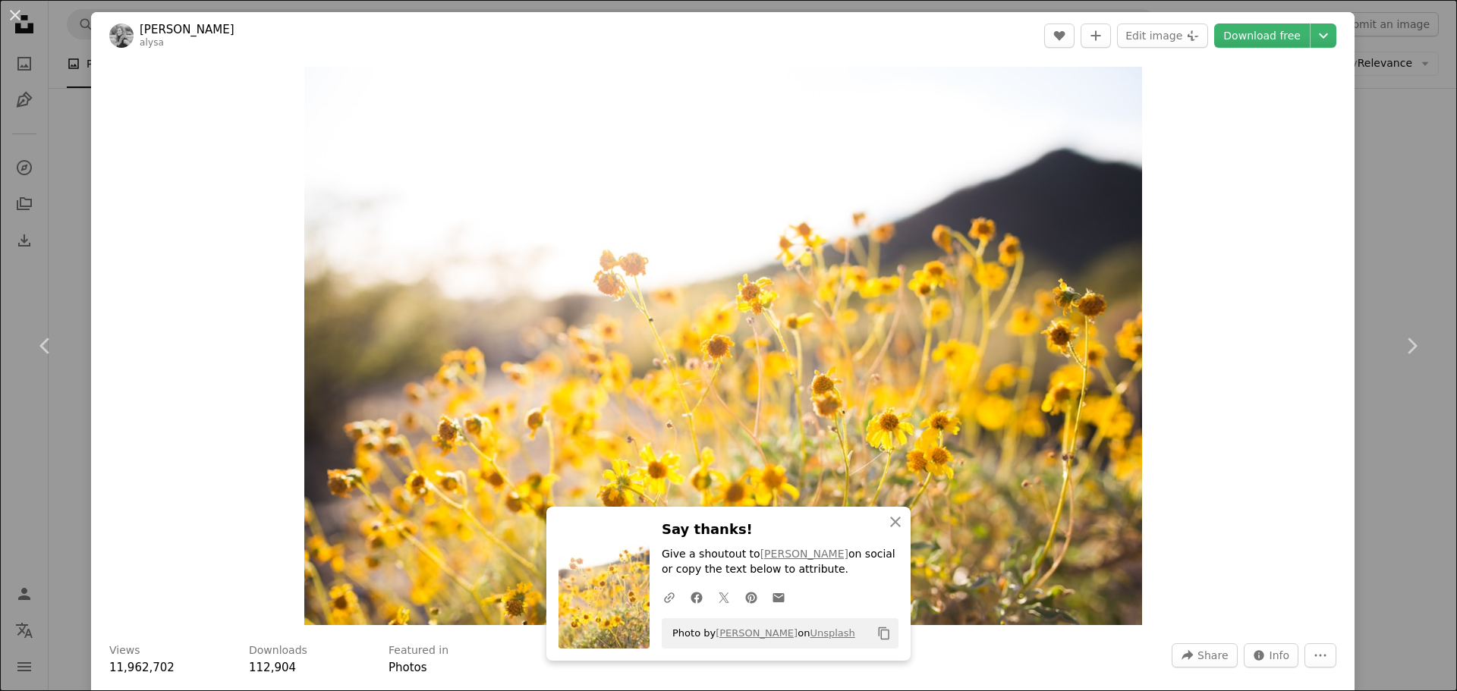
click at [1389, 163] on div "An X shape Chevron left Chevron right [PERSON_NAME] [PERSON_NAME] A heart A plu…" at bounding box center [728, 345] width 1457 height 691
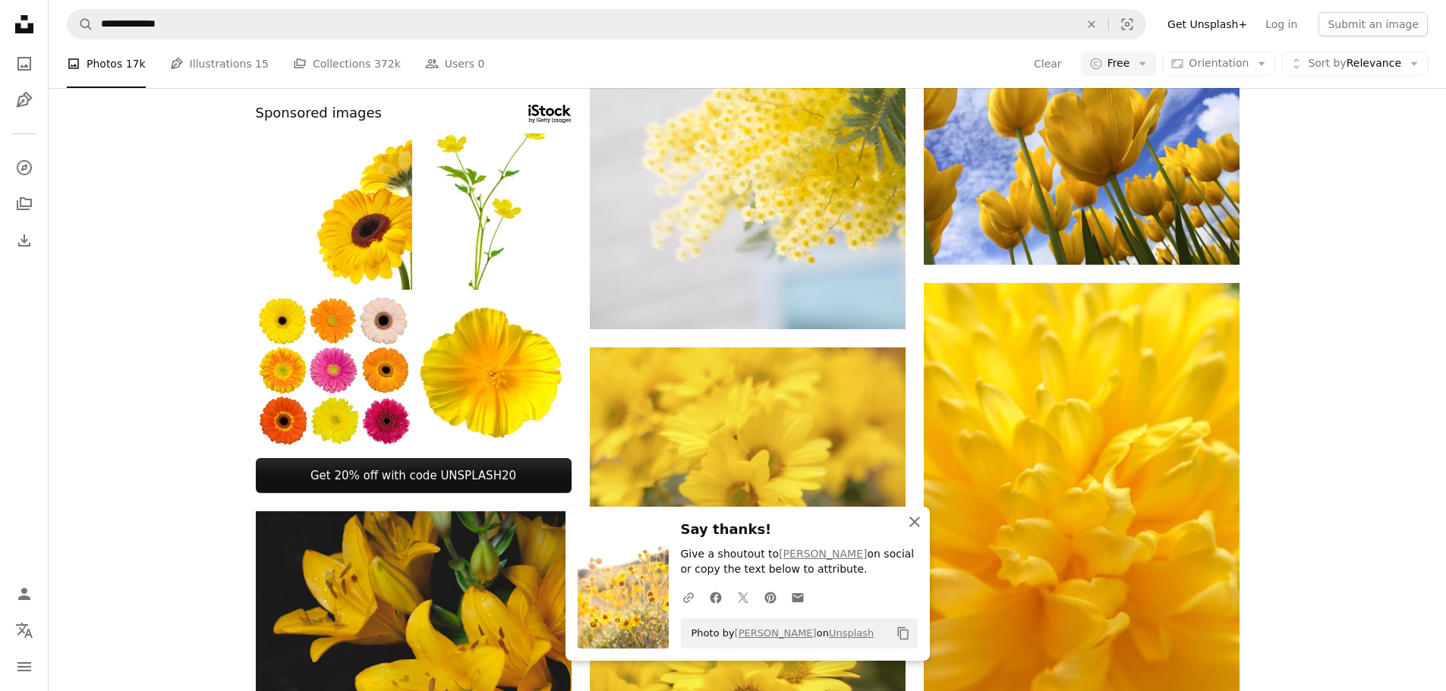
click at [916, 521] on icon "button" at bounding box center [914, 522] width 11 height 11
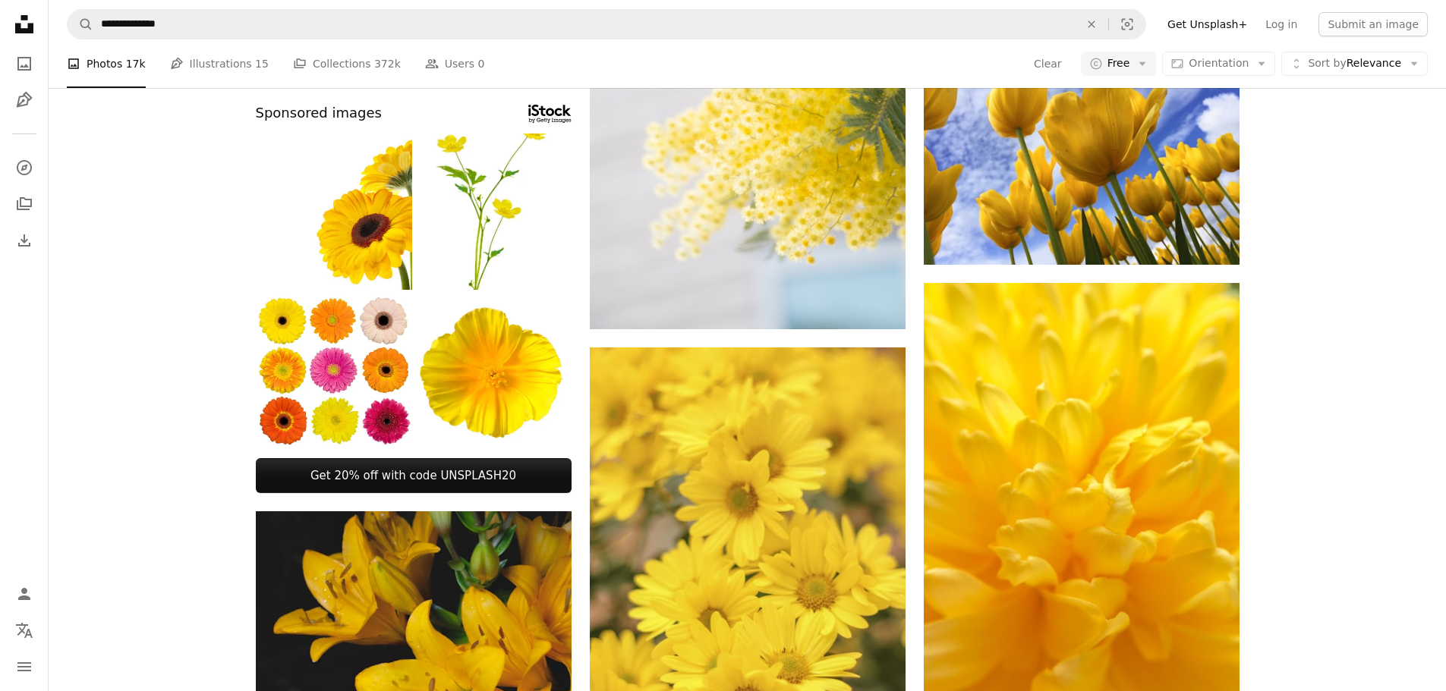
scroll to position [1821, 0]
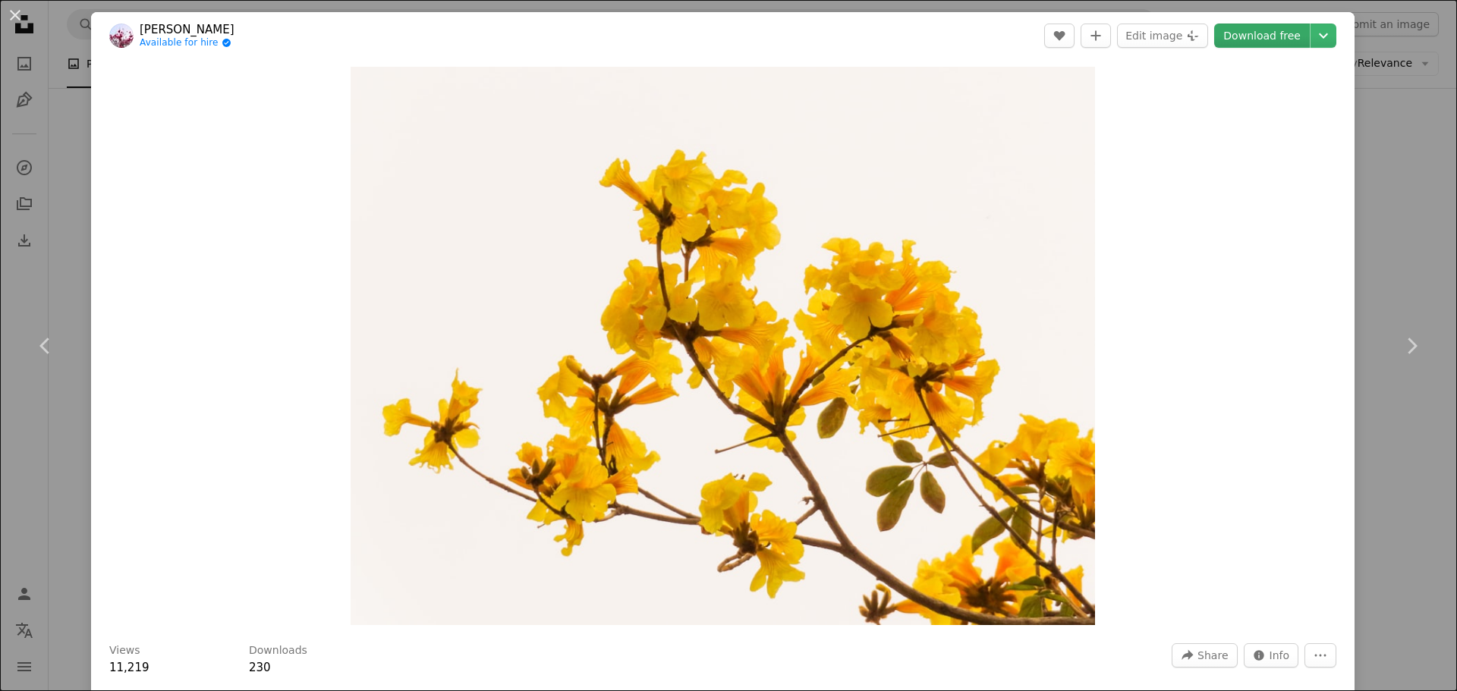
click at [1261, 31] on link "Download free" at bounding box center [1262, 36] width 96 height 24
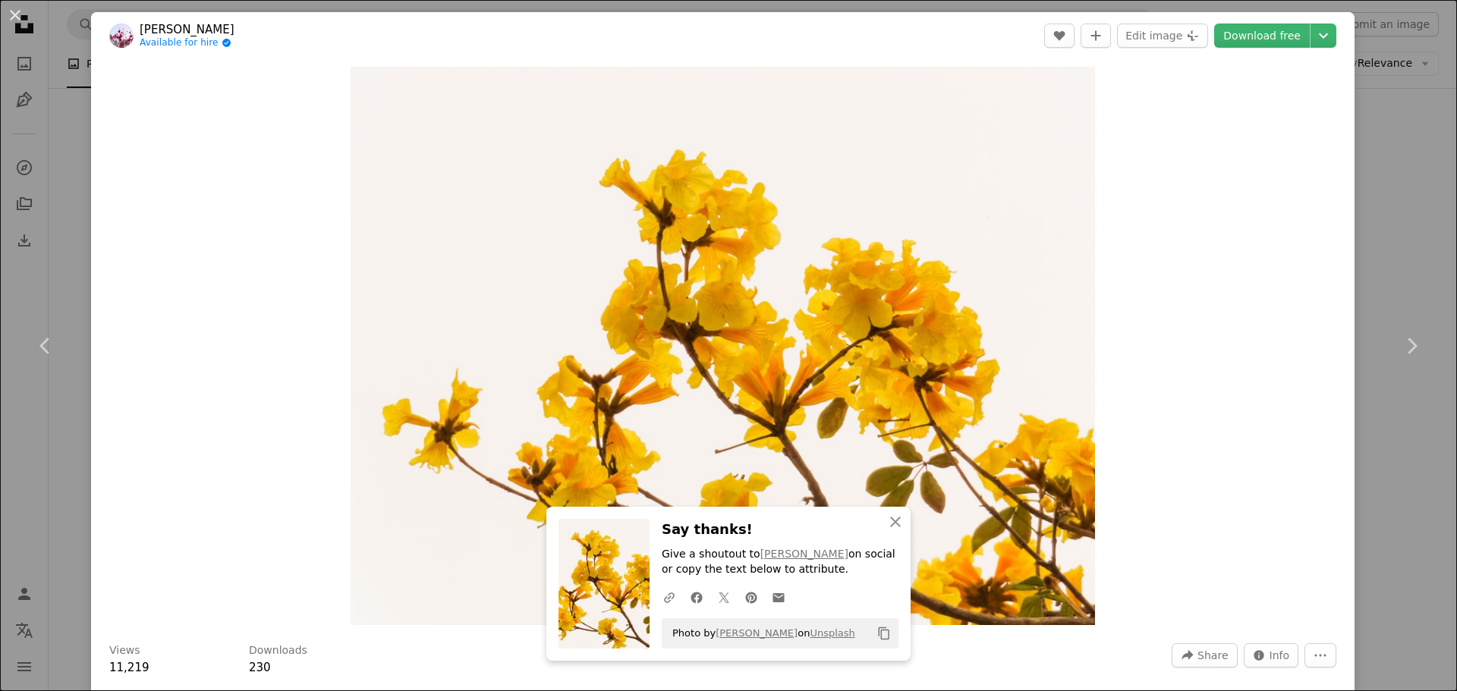
drag, startPoint x: 1381, startPoint y: 177, endPoint x: 1293, endPoint y: 215, distance: 96.2
click at [1381, 177] on div "An X shape Chevron left Chevron right [PERSON_NAME] Available for hire A checkm…" at bounding box center [728, 345] width 1457 height 691
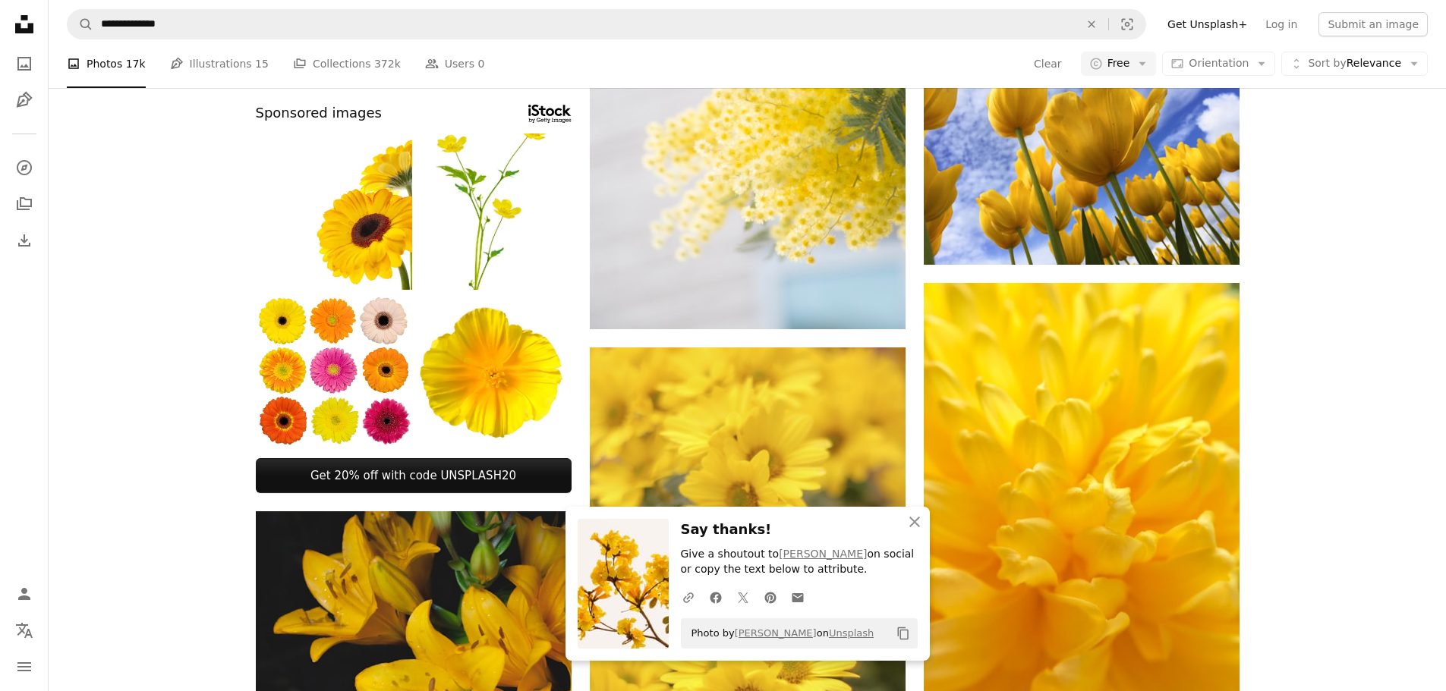
scroll to position [2656, 0]
click at [908, 523] on icon "An X shape" at bounding box center [914, 522] width 18 height 18
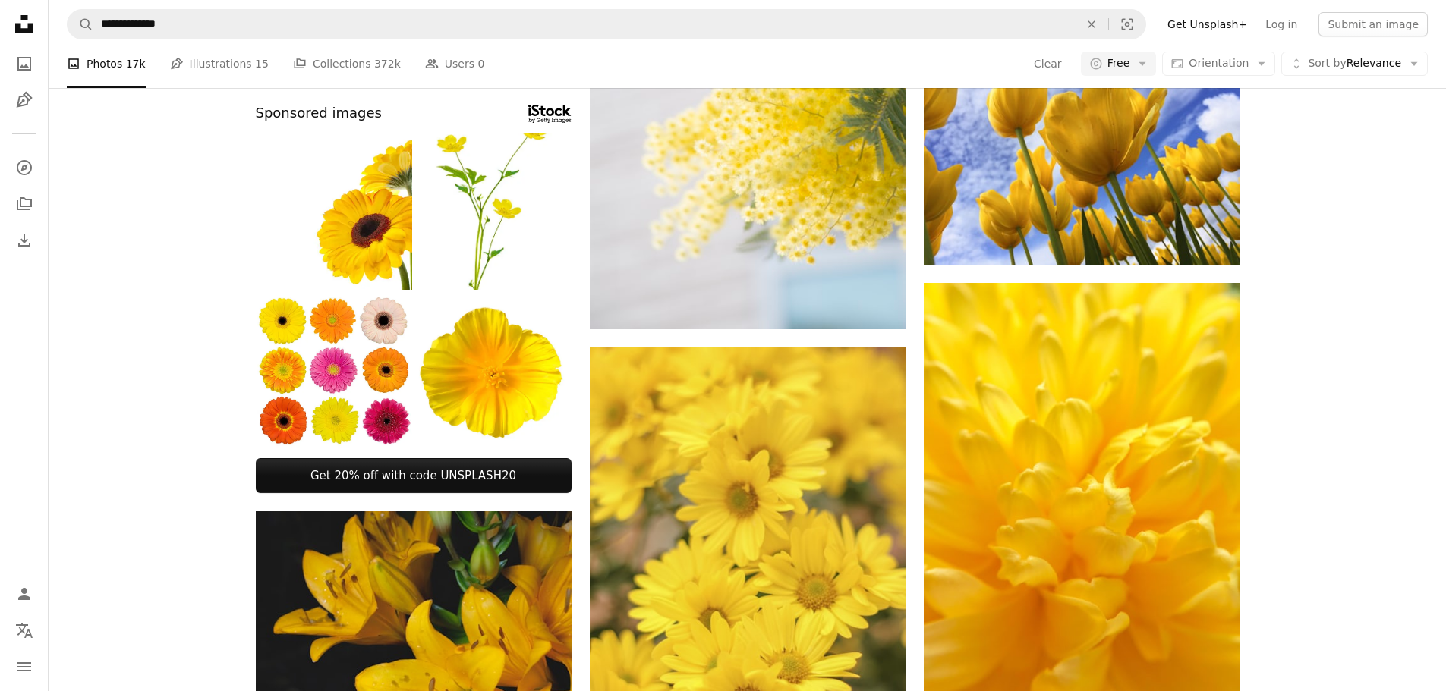
scroll to position [3035, 0]
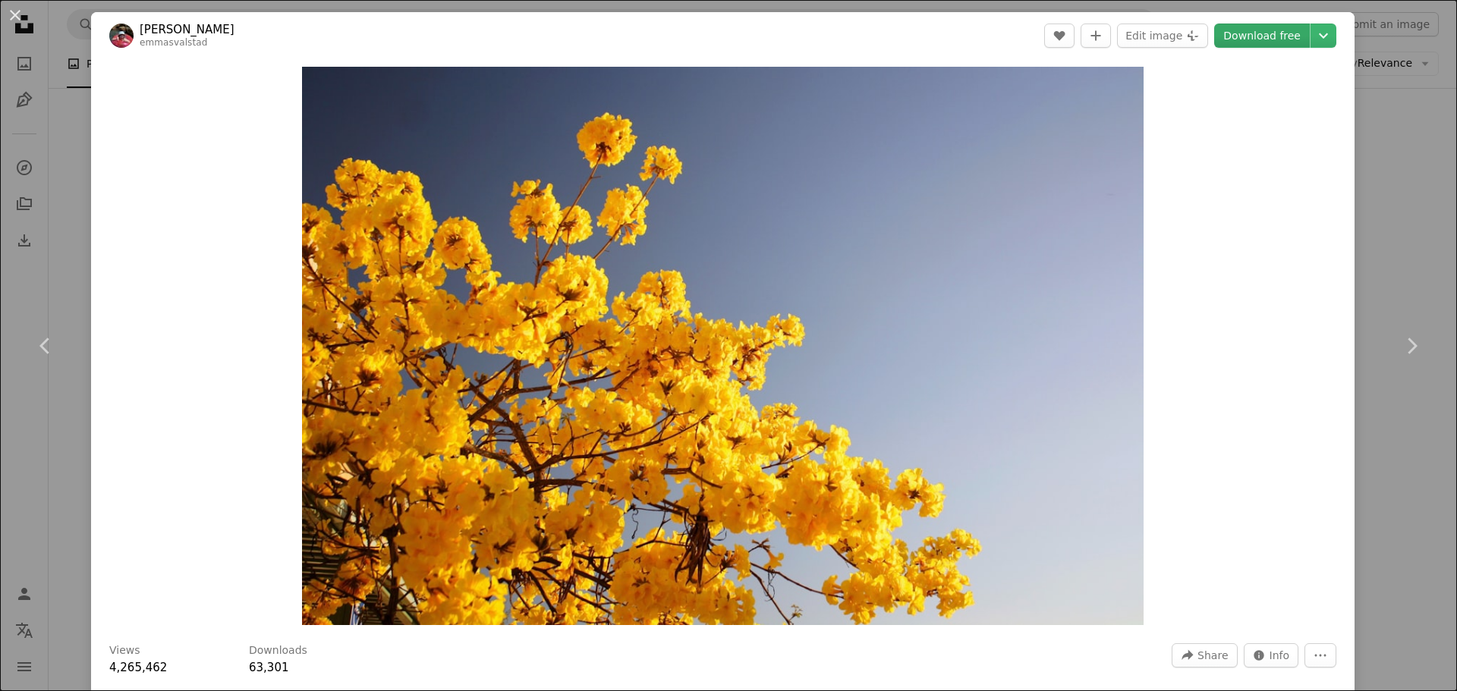
click at [1244, 36] on link "Download free" at bounding box center [1262, 36] width 96 height 24
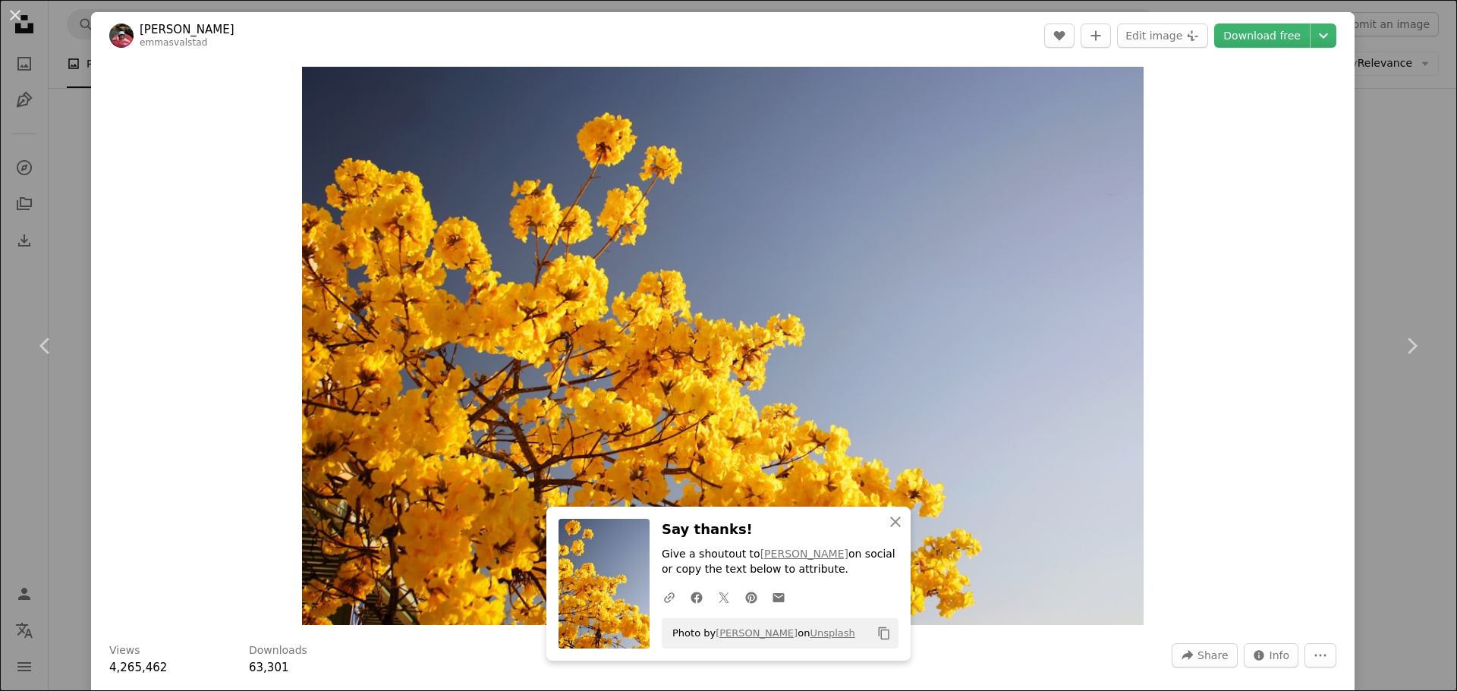
click at [1393, 158] on div "An X shape Chevron left Chevron right [PERSON_NAME] emmasvalstad A heart A plus…" at bounding box center [728, 345] width 1457 height 691
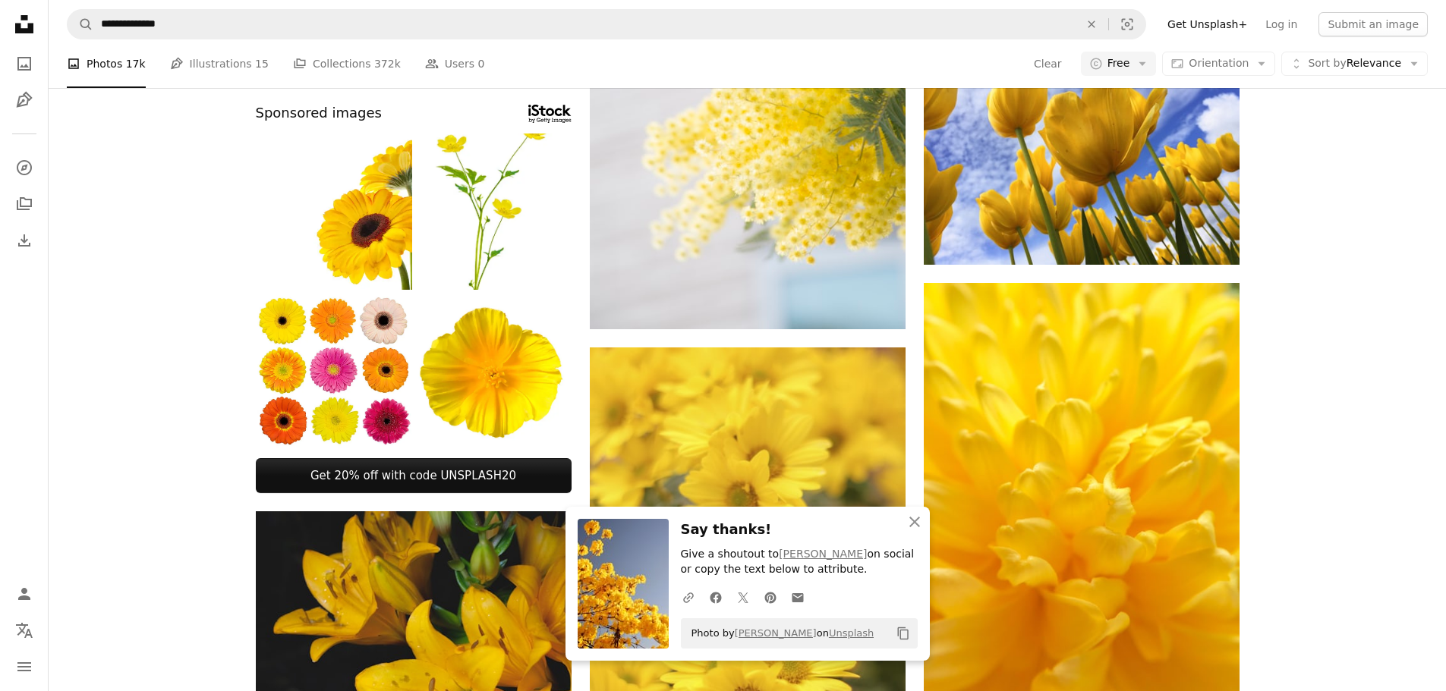
scroll to position [3490, 0]
click at [916, 524] on icon "button" at bounding box center [914, 522] width 11 height 11
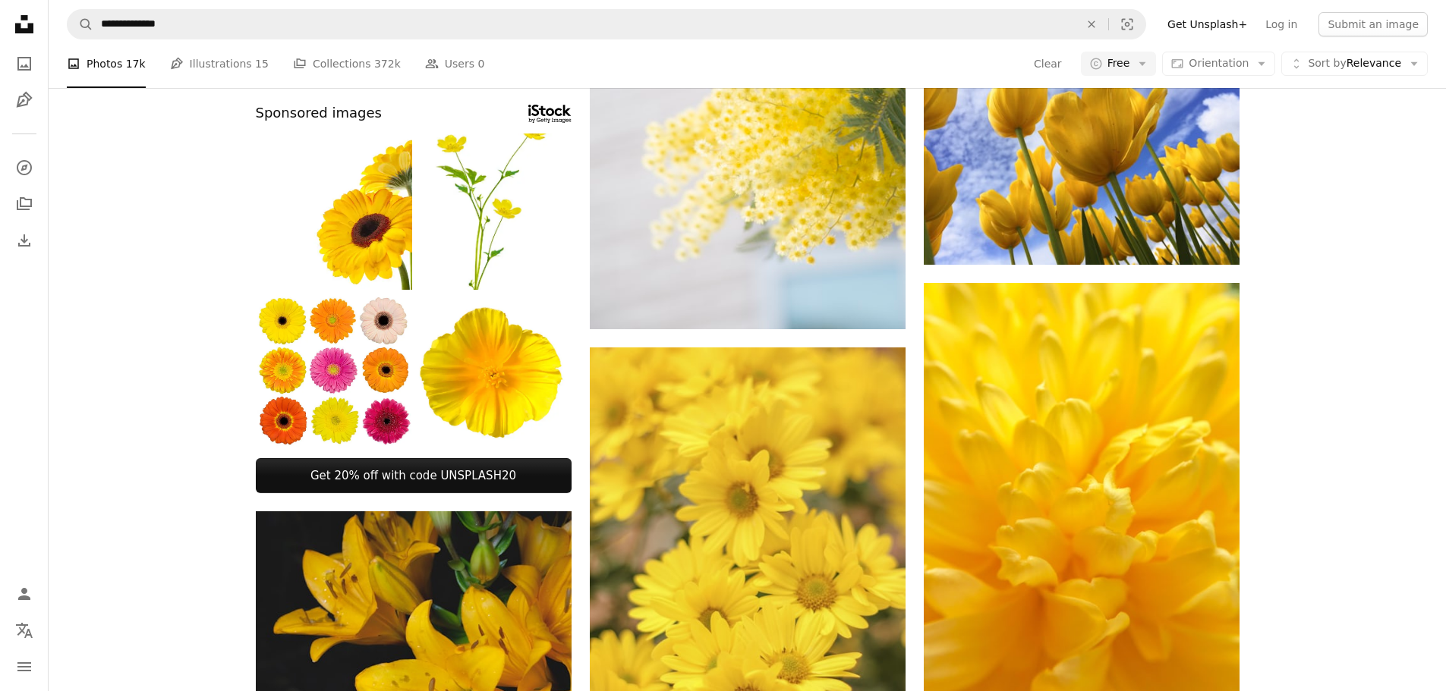
scroll to position [0, 0]
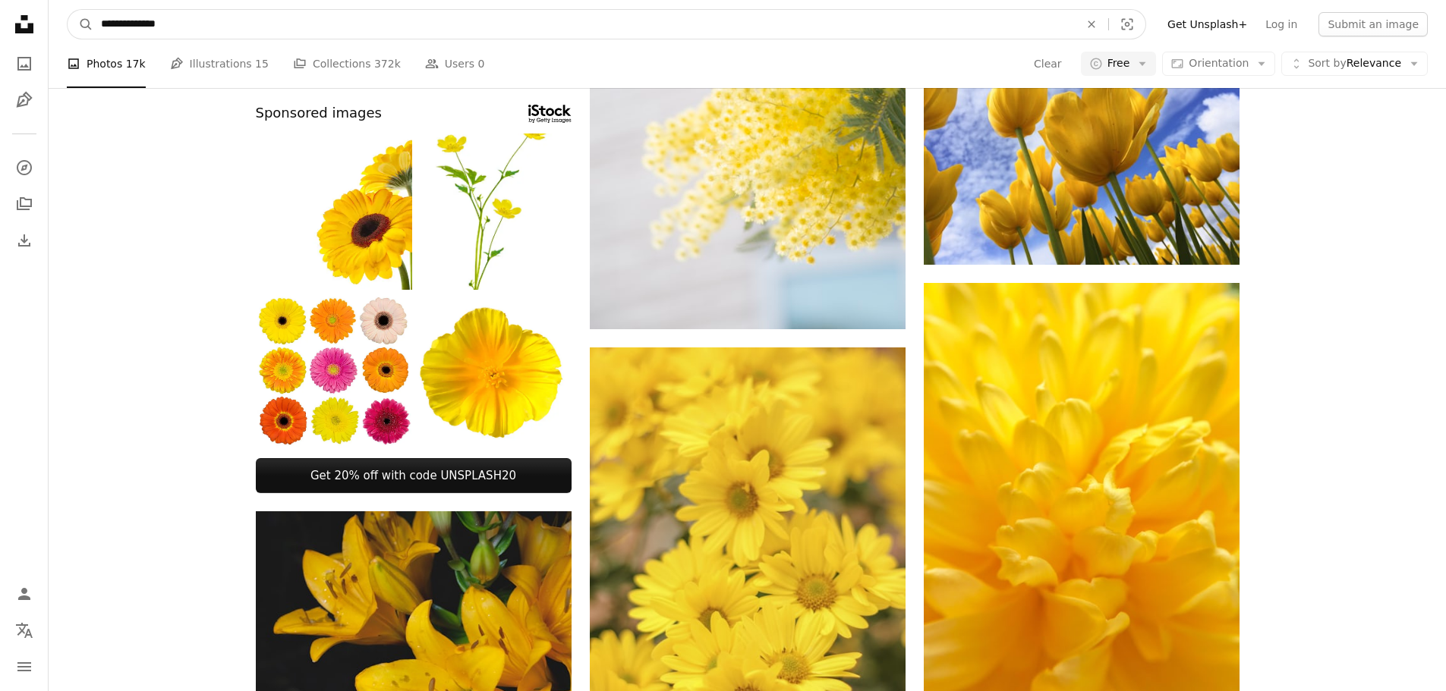
click at [204, 27] on input "**********" at bounding box center [583, 24] width 981 height 29
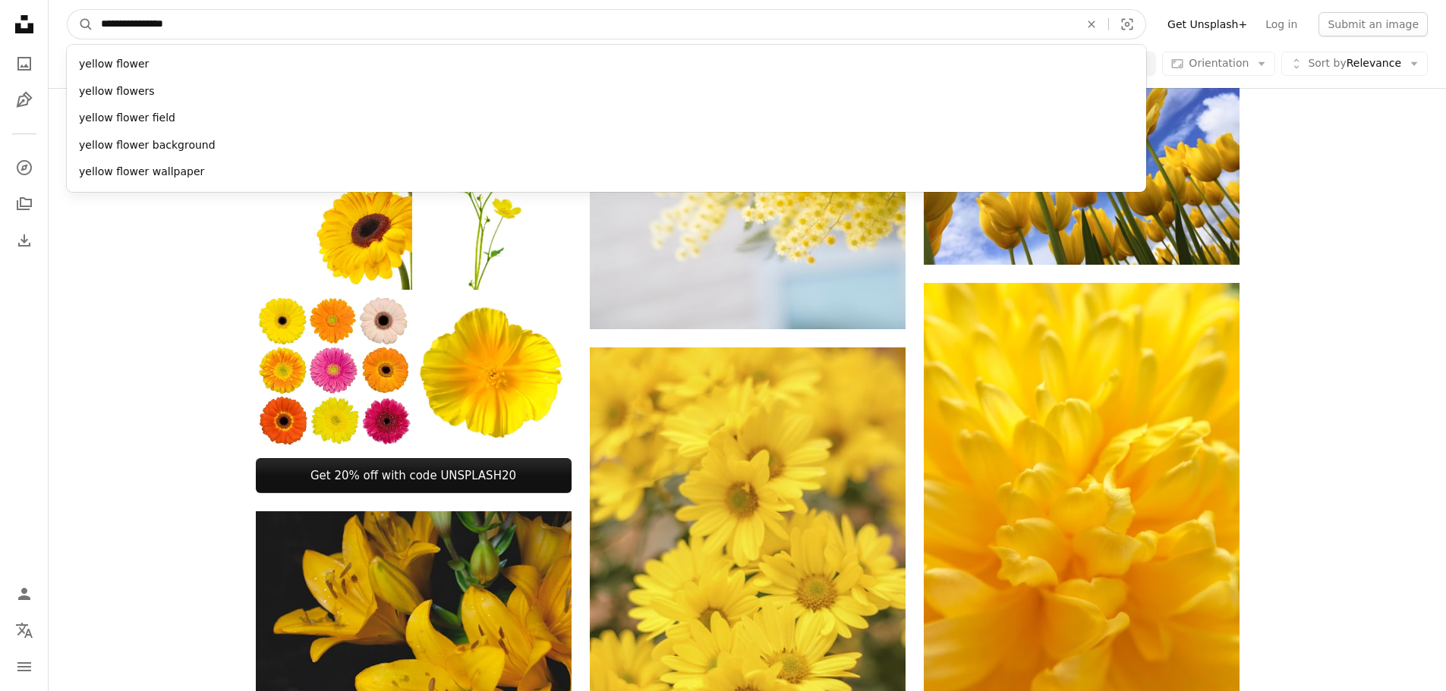
type input "**********"
click button "A magnifying glass" at bounding box center [81, 24] width 26 height 29
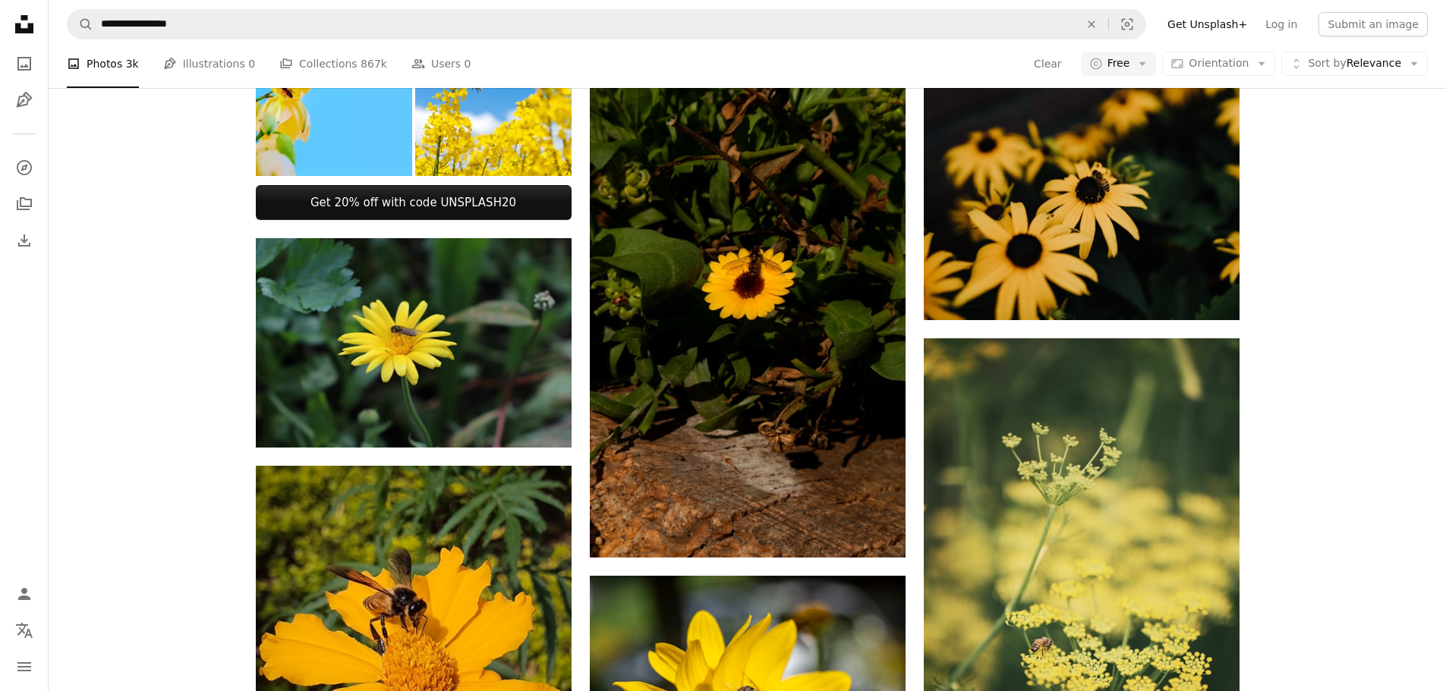
scroll to position [1864, 0]
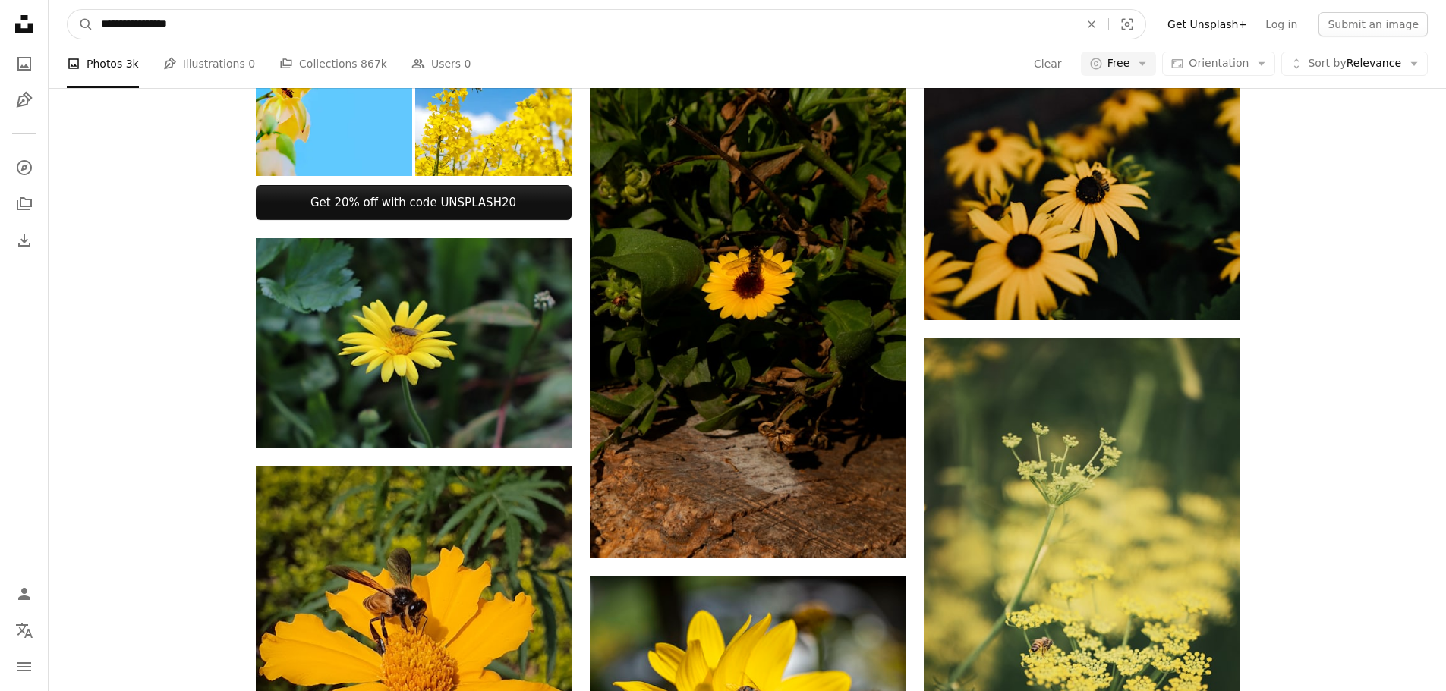
click at [357, 35] on input "**********" at bounding box center [583, 24] width 981 height 29
drag, startPoint x: 256, startPoint y: 28, endPoint x: 0, endPoint y: 14, distance: 256.1
type input "**********"
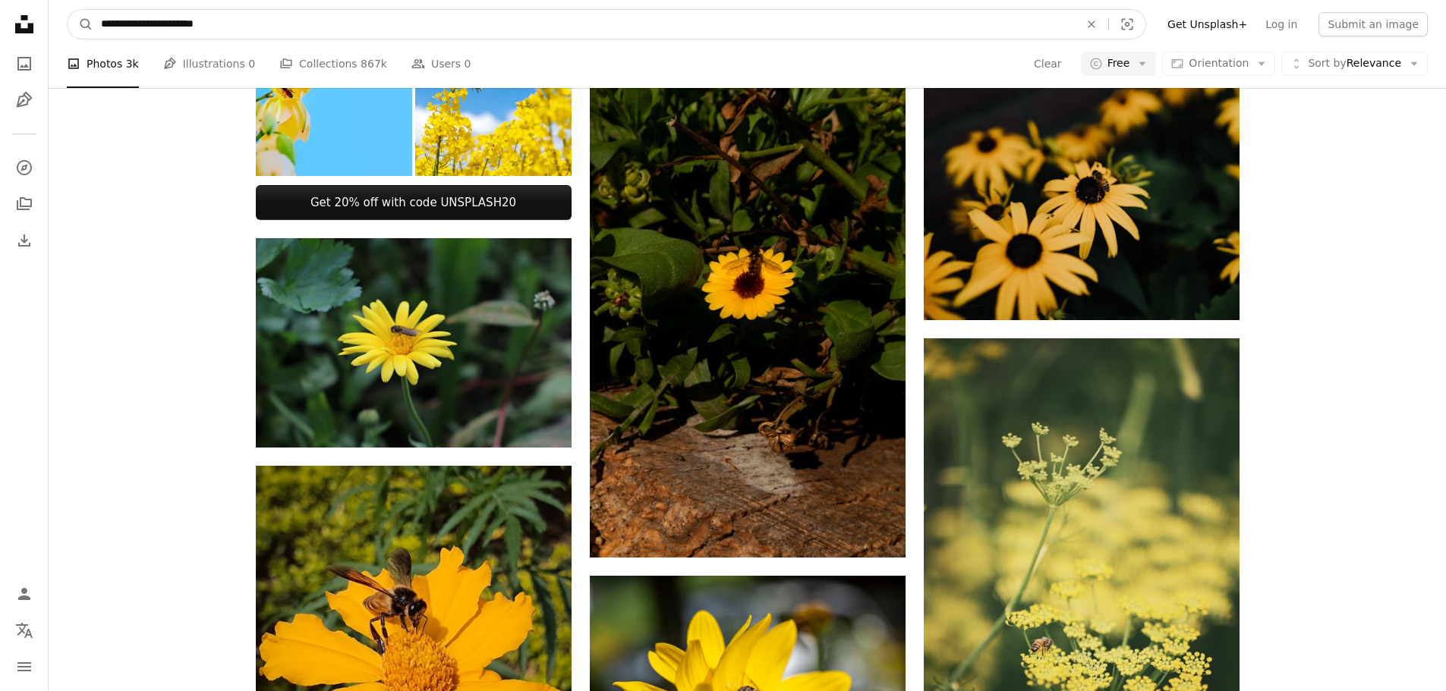
click button "A magnifying glass" at bounding box center [81, 24] width 26 height 29
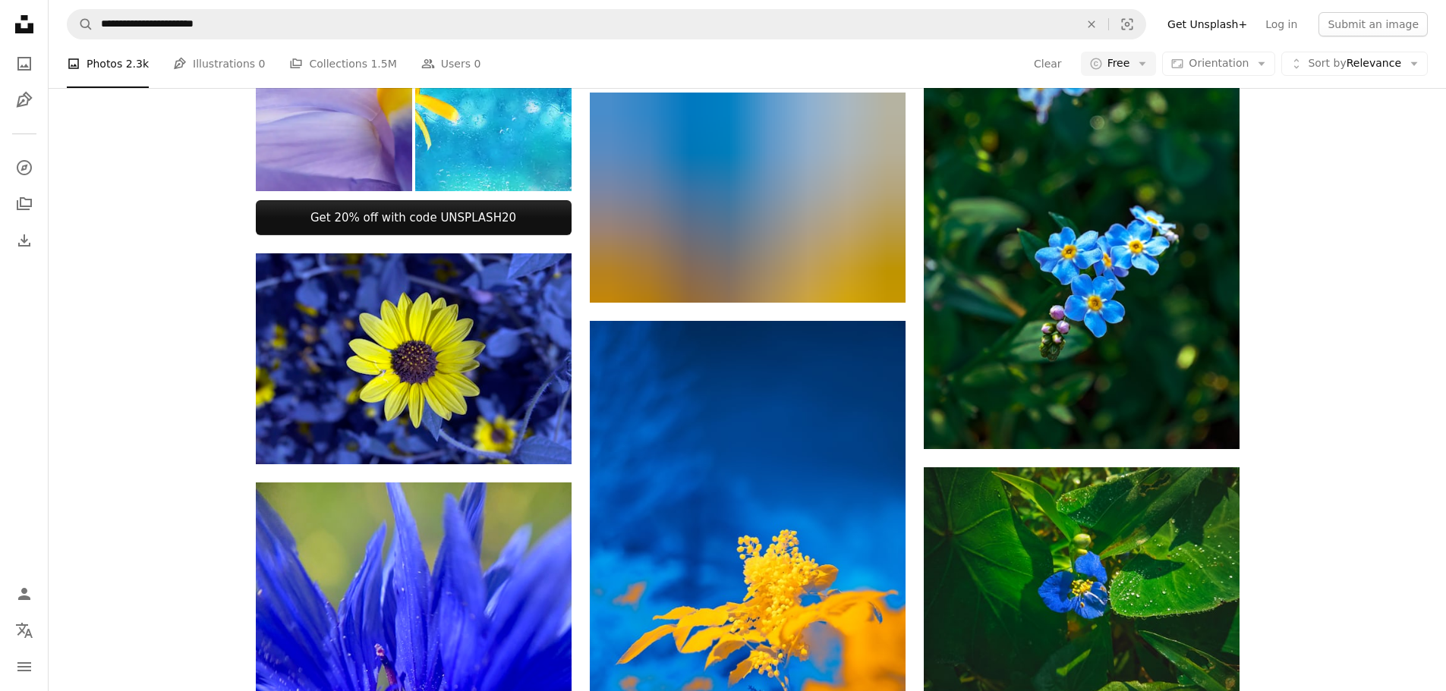
scroll to position [1973, 0]
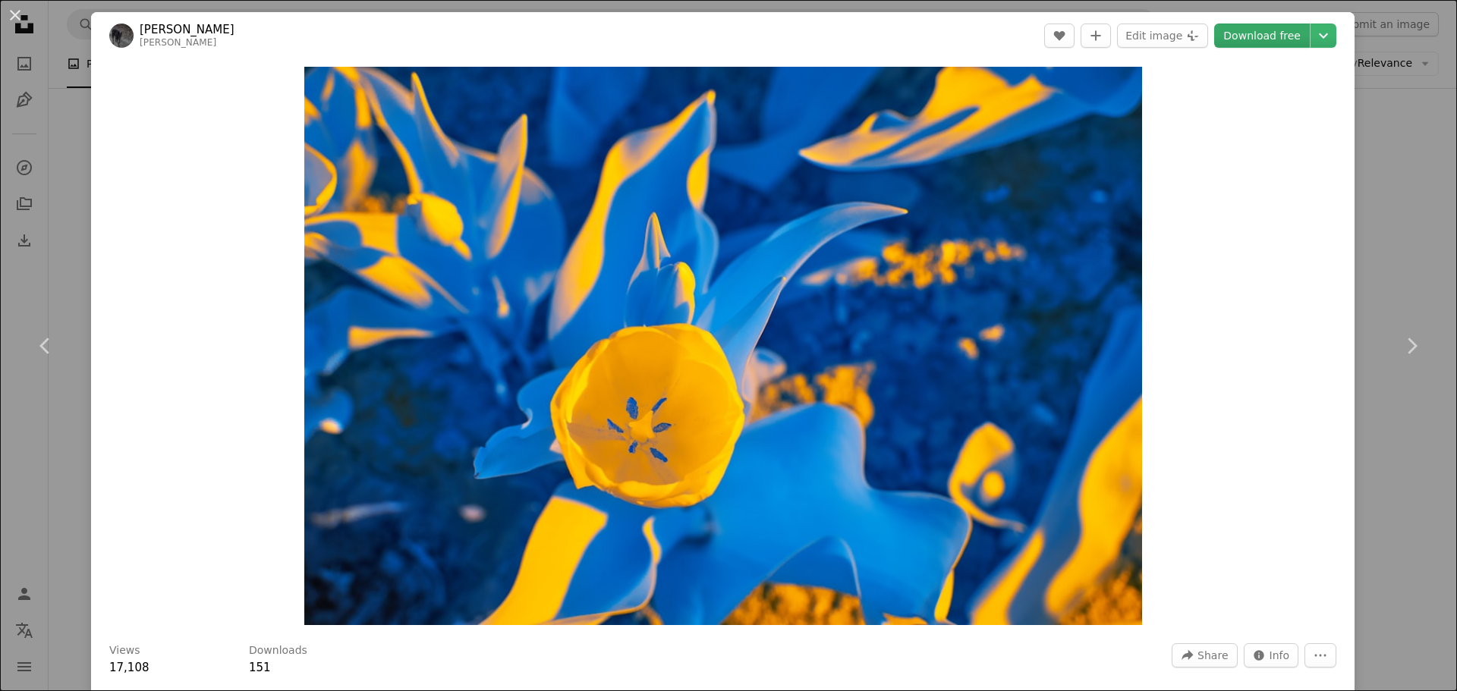
click at [1247, 30] on link "Download free" at bounding box center [1262, 36] width 96 height 24
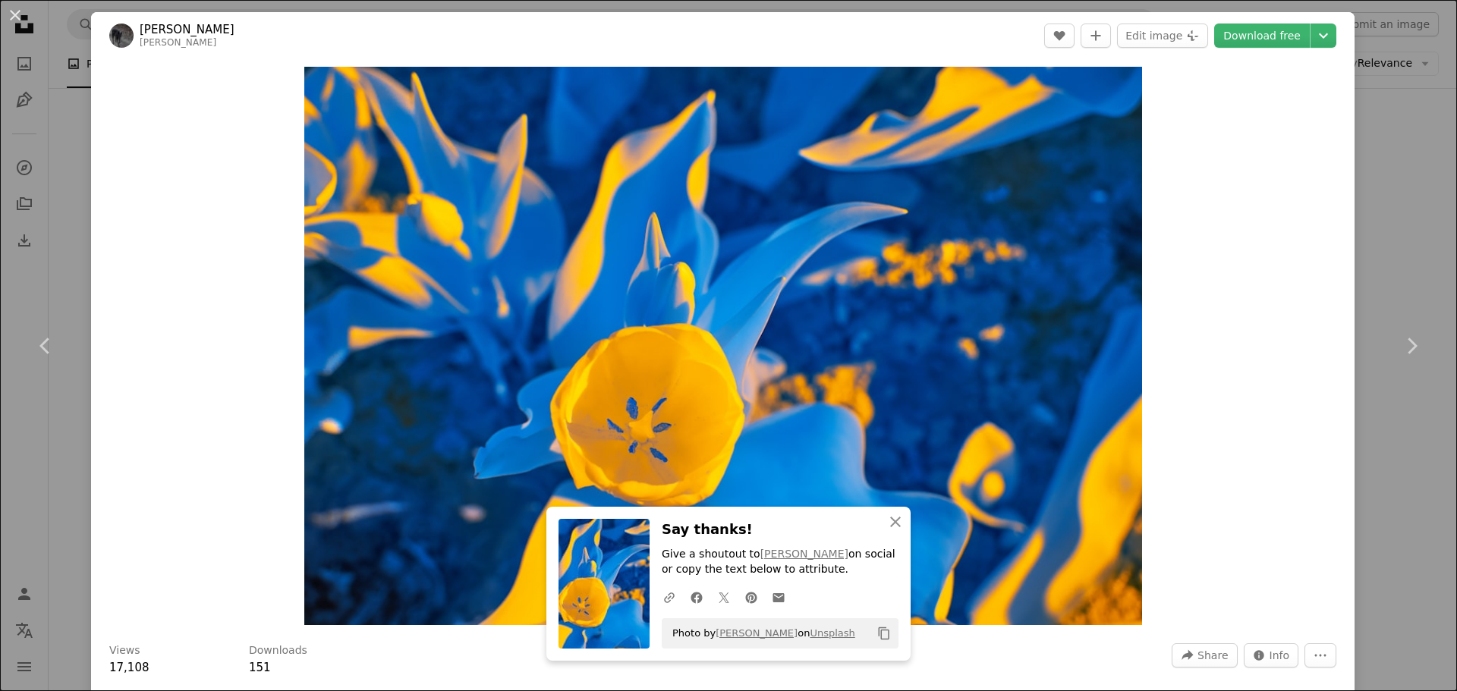
click at [1372, 138] on div "An X shape Chevron left Chevron right [PERSON_NAME] [PERSON_NAME] A heart A plu…" at bounding box center [728, 345] width 1457 height 691
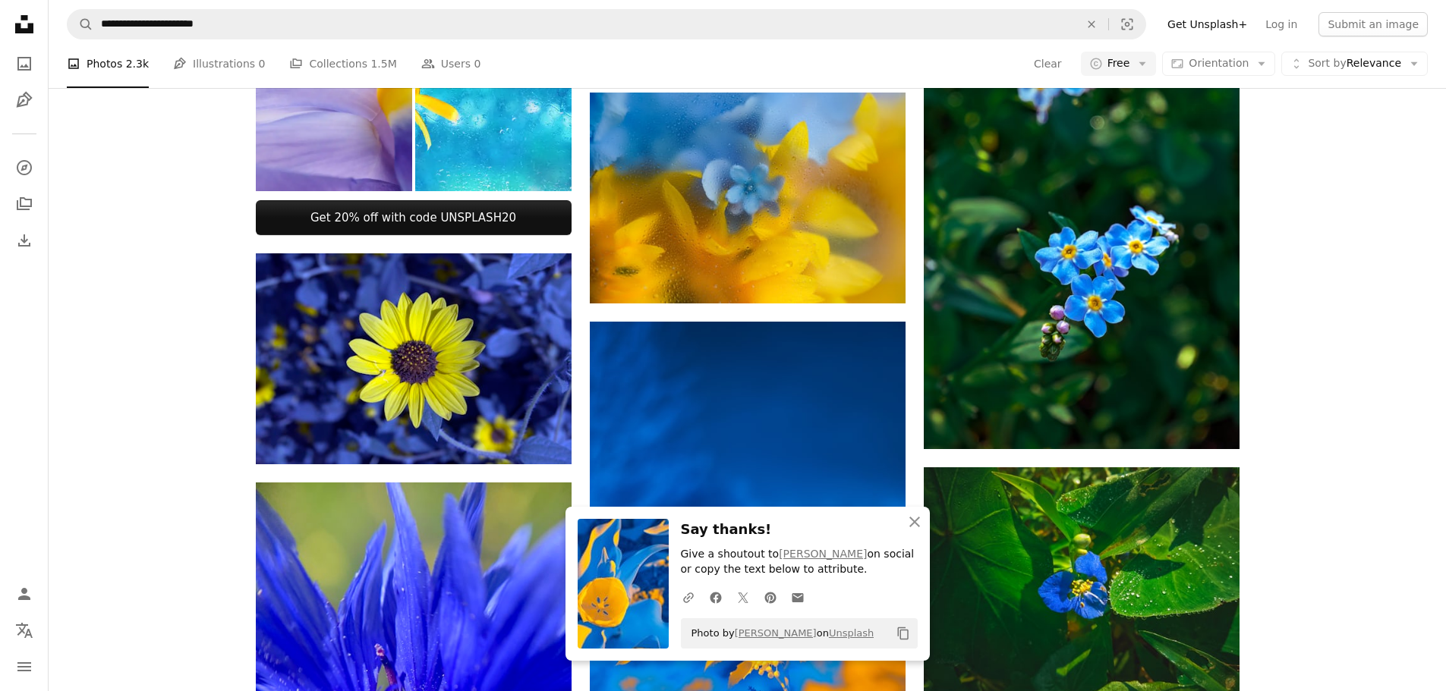
scroll to position [2201, 0]
click at [914, 523] on icon "button" at bounding box center [914, 522] width 11 height 11
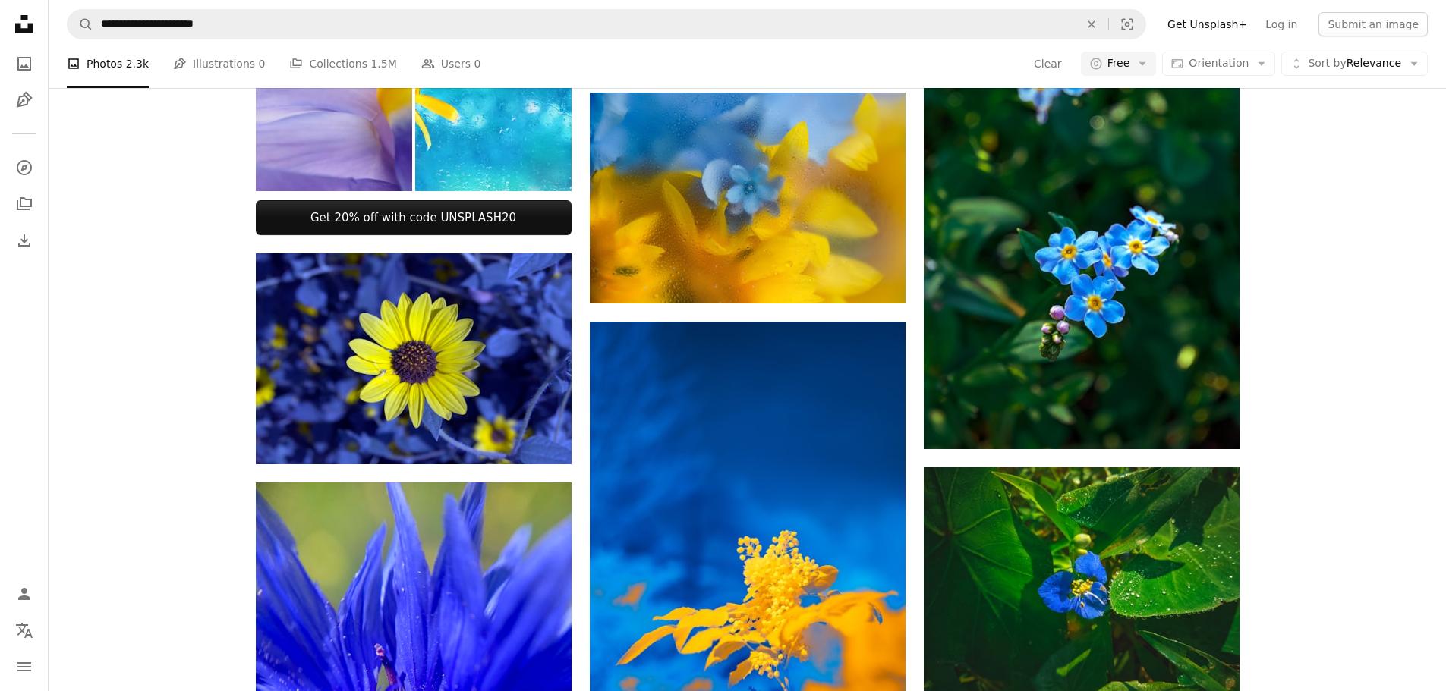
scroll to position [2959, 0]
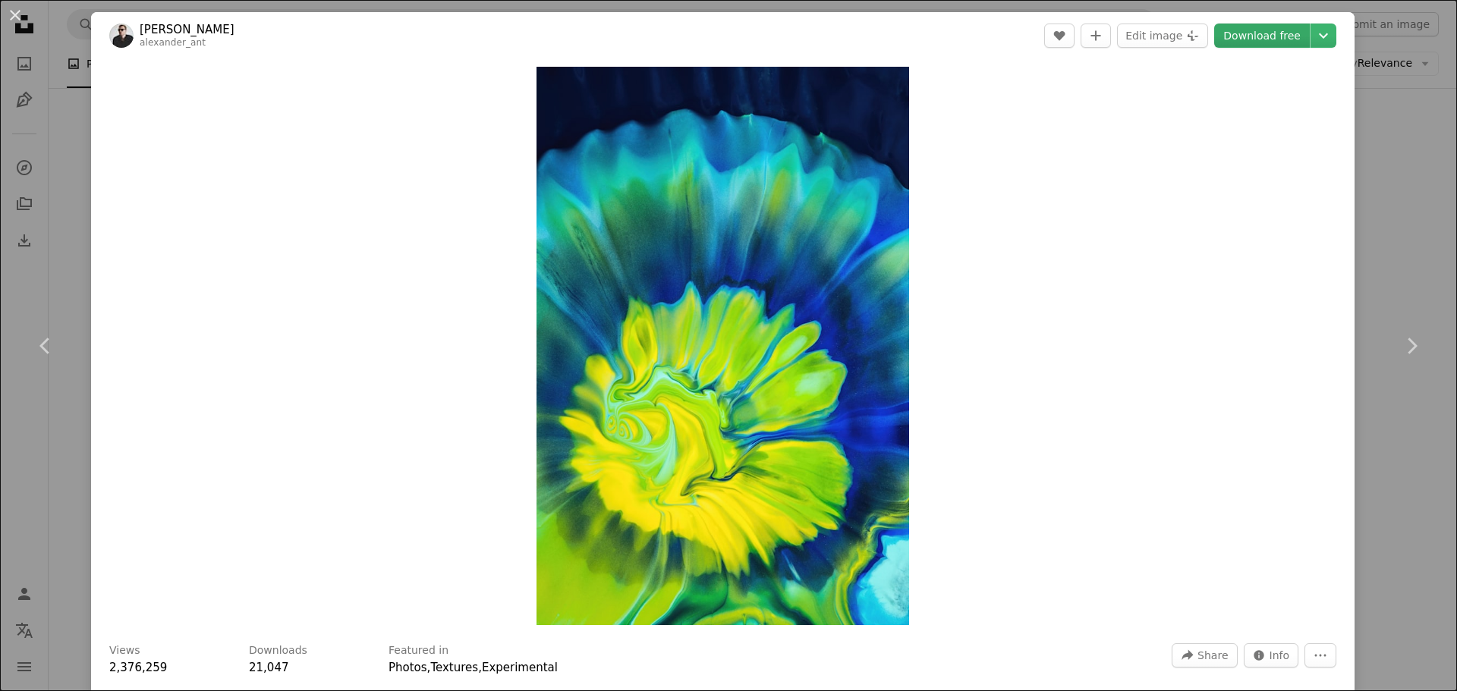
click at [1281, 37] on link "Download free" at bounding box center [1262, 36] width 96 height 24
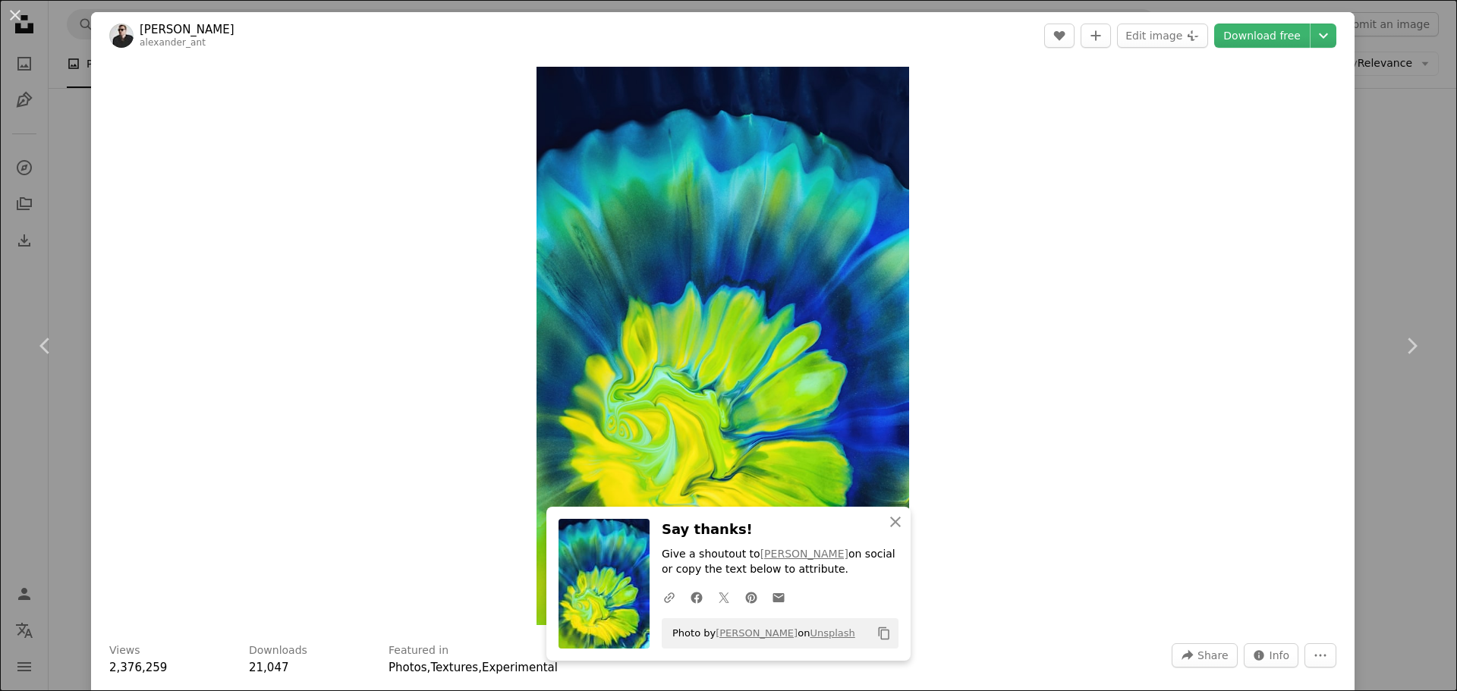
click at [1398, 190] on div "An X shape Chevron left Chevron right [PERSON_NAME] A heart A plus sign Edit im…" at bounding box center [728, 345] width 1457 height 691
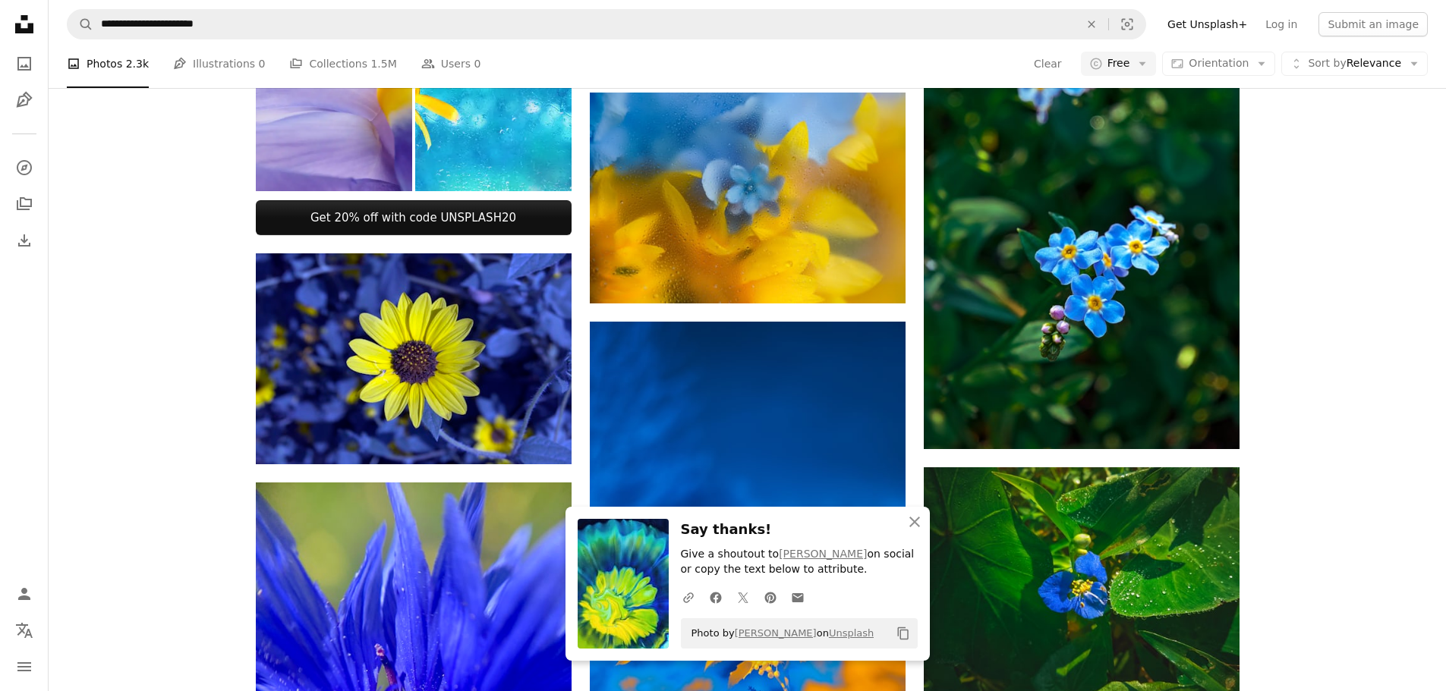
scroll to position [3946, 0]
click at [919, 521] on icon "An X shape" at bounding box center [914, 522] width 18 height 18
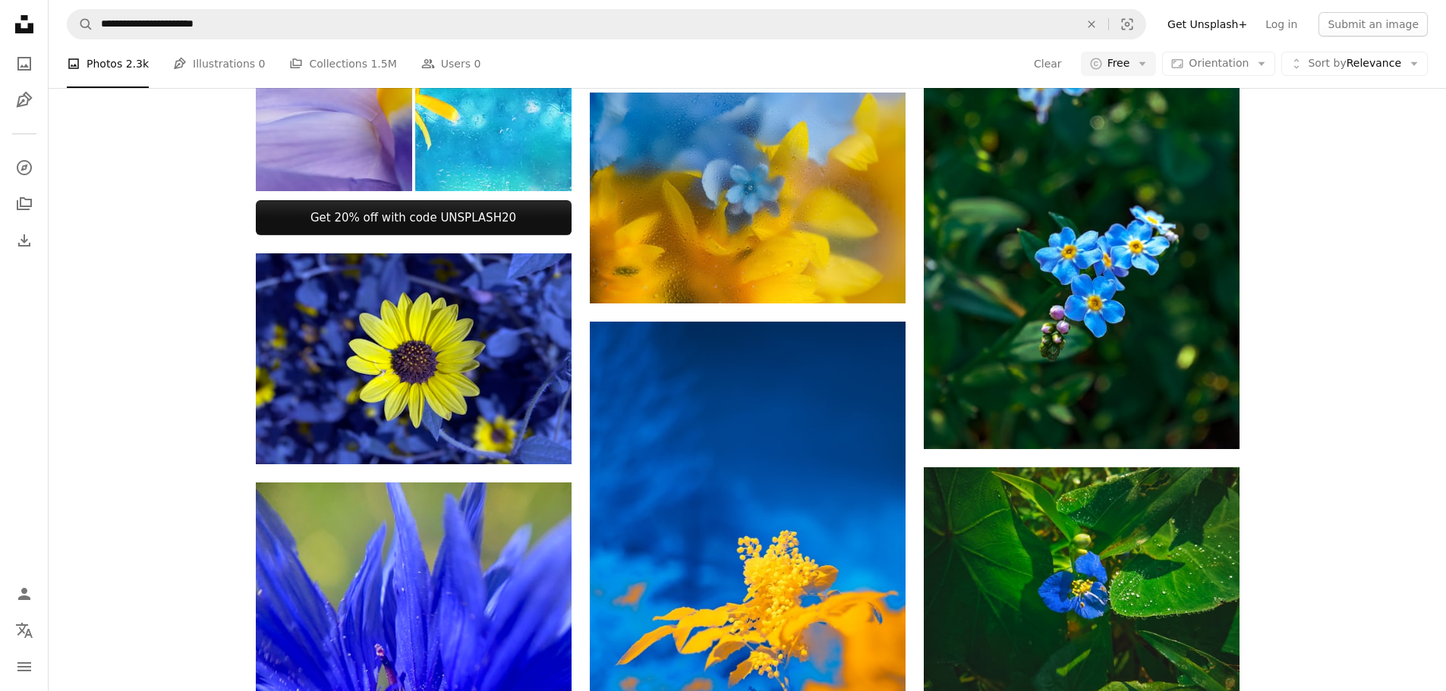
scroll to position [4780, 0]
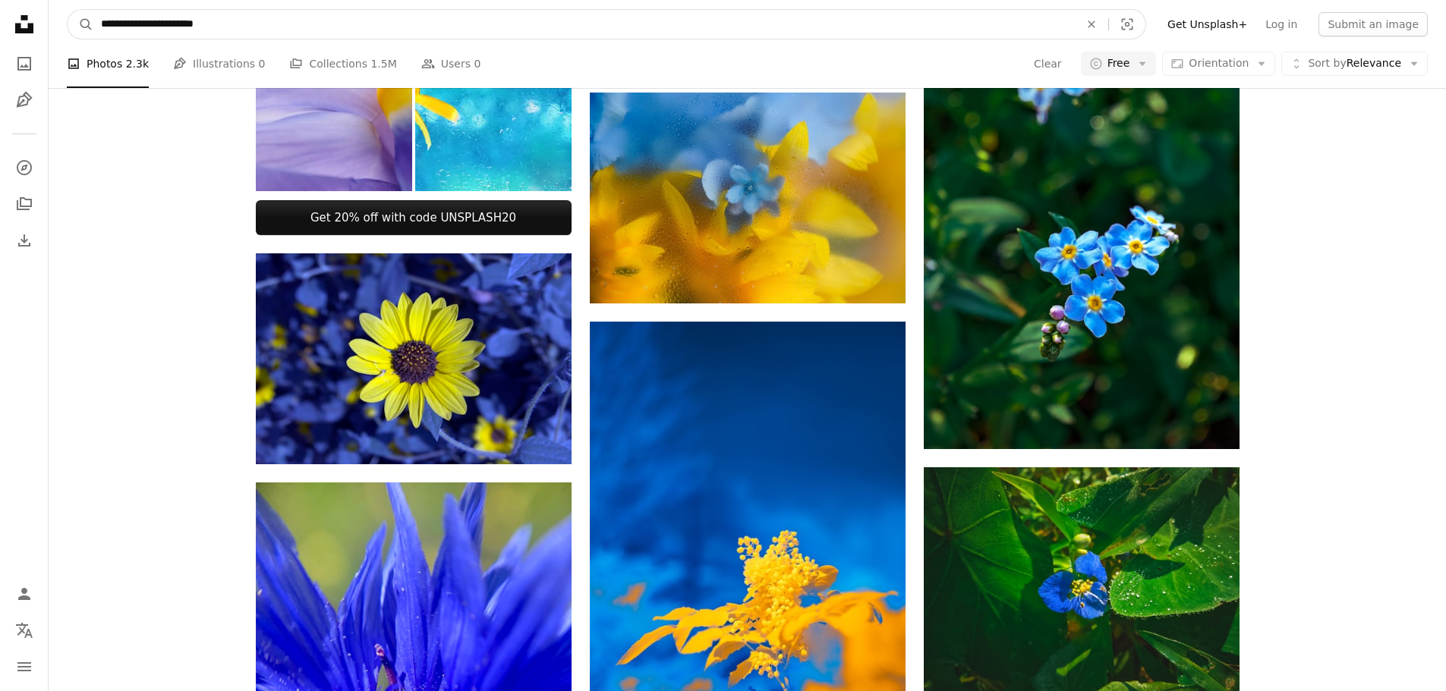
drag, startPoint x: 153, startPoint y: 20, endPoint x: 282, endPoint y: 29, distance: 129.3
click at [282, 29] on input "**********" at bounding box center [583, 24] width 981 height 29
type input "**********"
click button "A magnifying glass" at bounding box center [81, 24] width 26 height 29
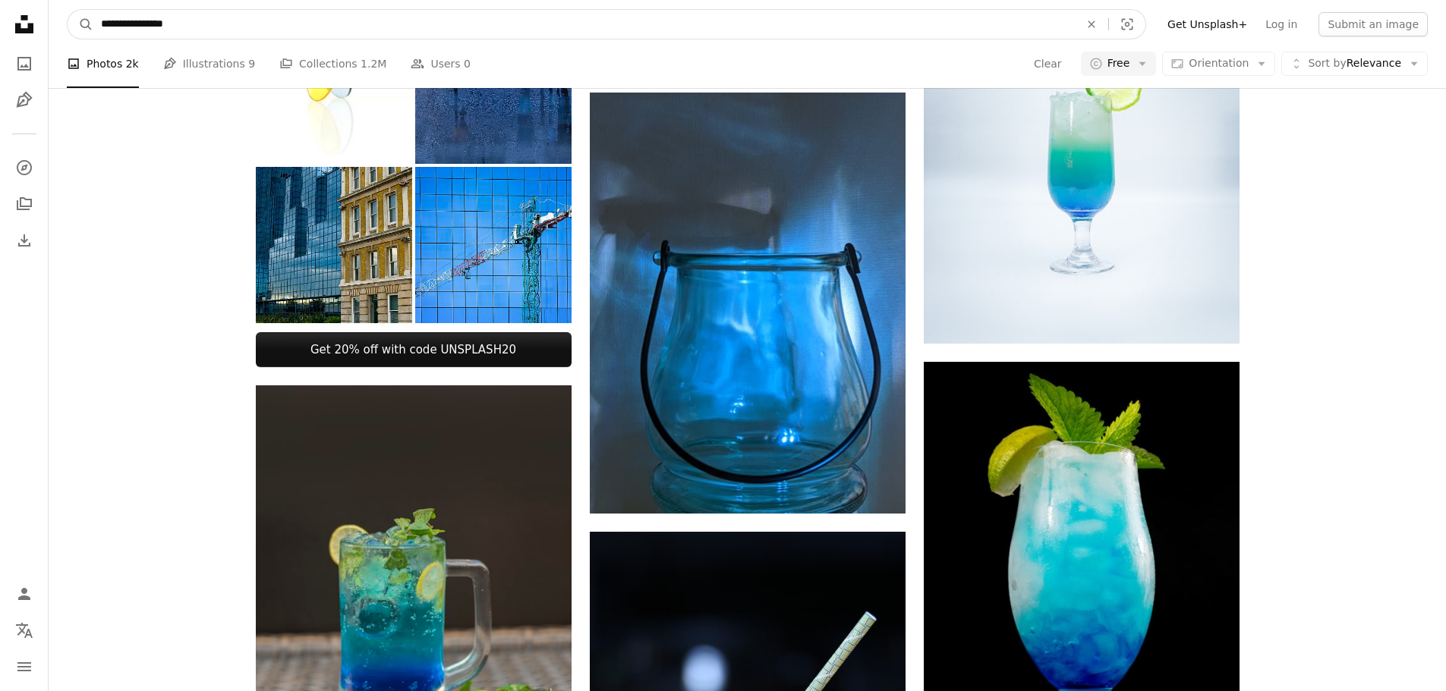
click at [285, 32] on input "**********" at bounding box center [583, 24] width 981 height 29
type input "**********"
click button "A magnifying glass" at bounding box center [81, 24] width 26 height 29
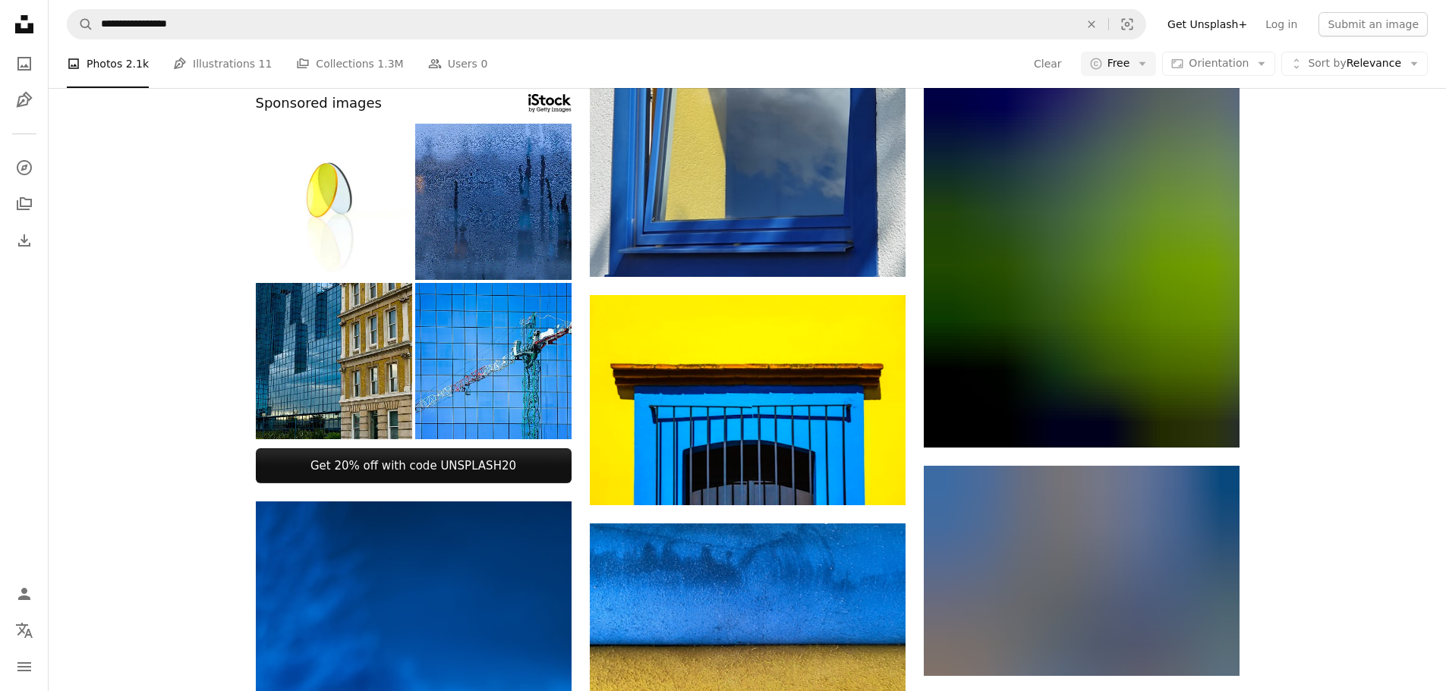
scroll to position [1138, 0]
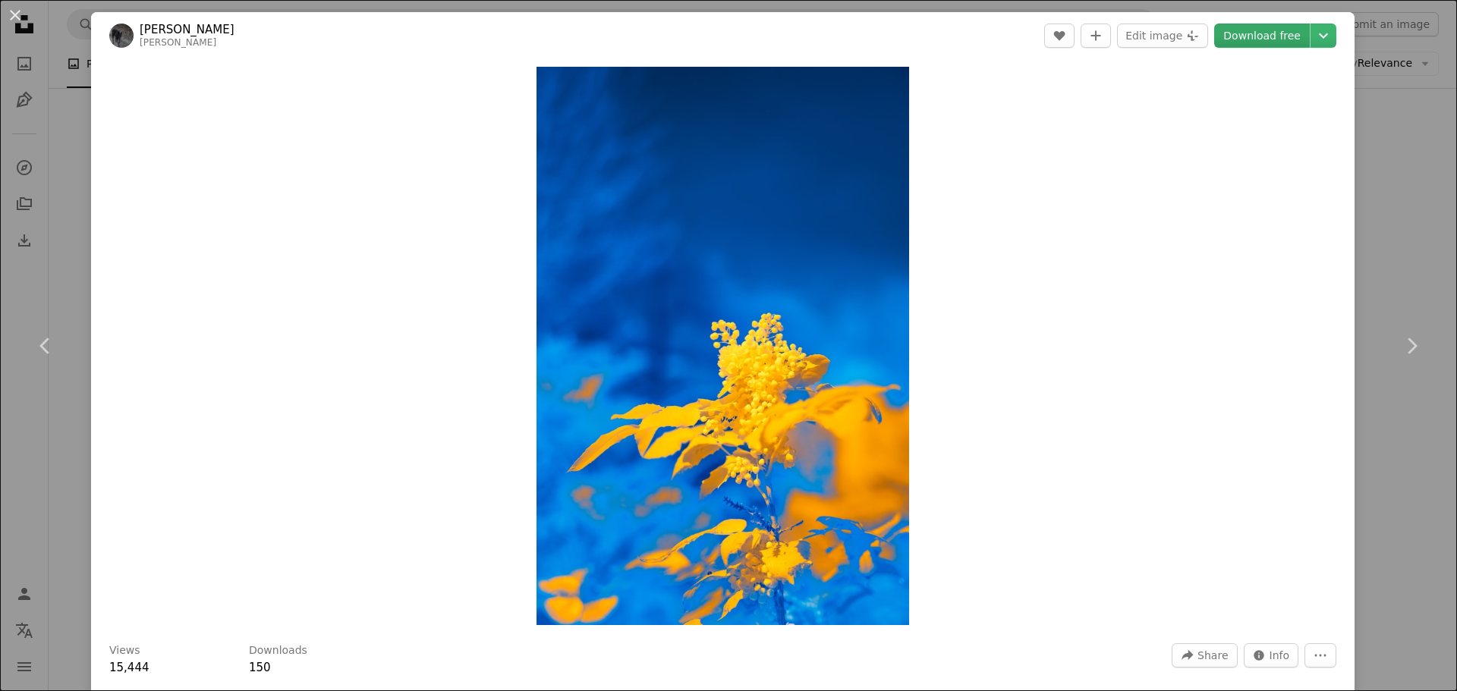
click at [1263, 36] on link "Download free" at bounding box center [1262, 36] width 96 height 24
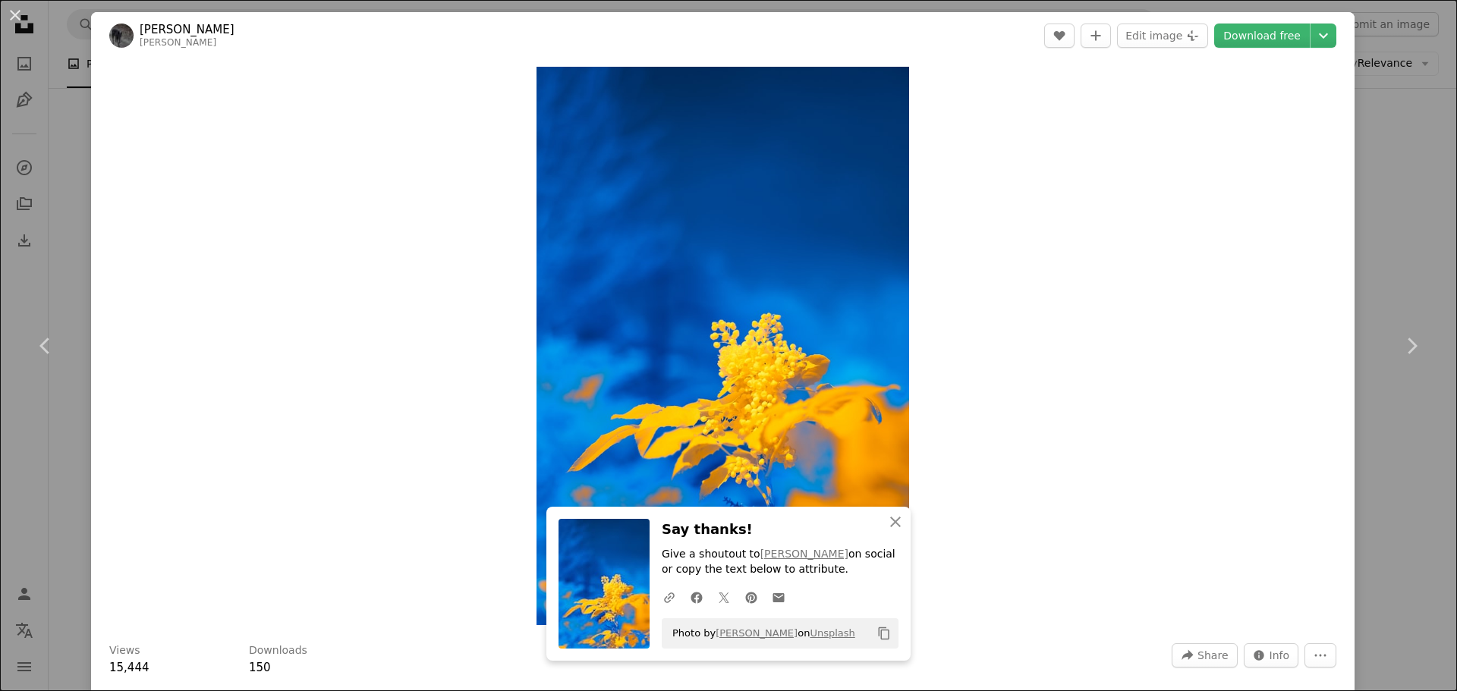
click at [1412, 181] on div "An X shape Chevron left Chevron right [PERSON_NAME] [PERSON_NAME] A heart A plu…" at bounding box center [728, 345] width 1457 height 691
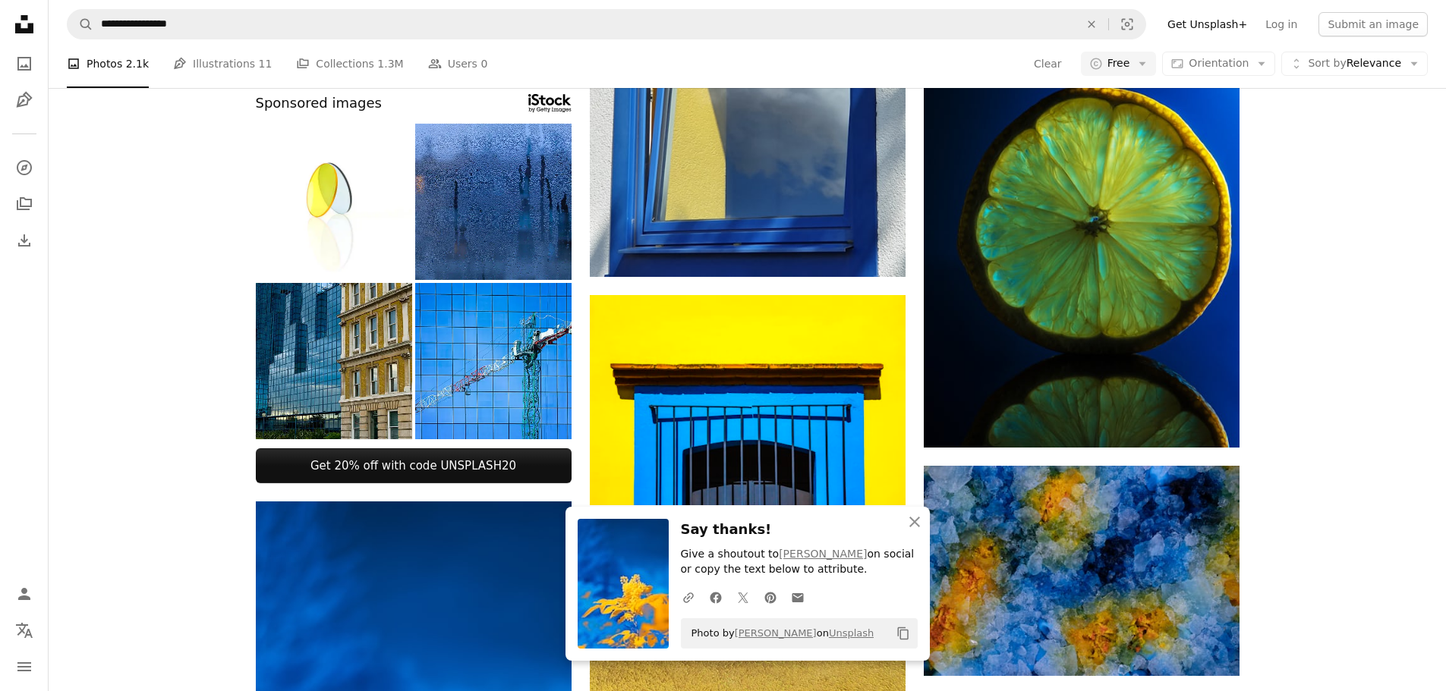
scroll to position [1593, 0]
click at [920, 523] on icon "An X shape" at bounding box center [914, 522] width 18 height 18
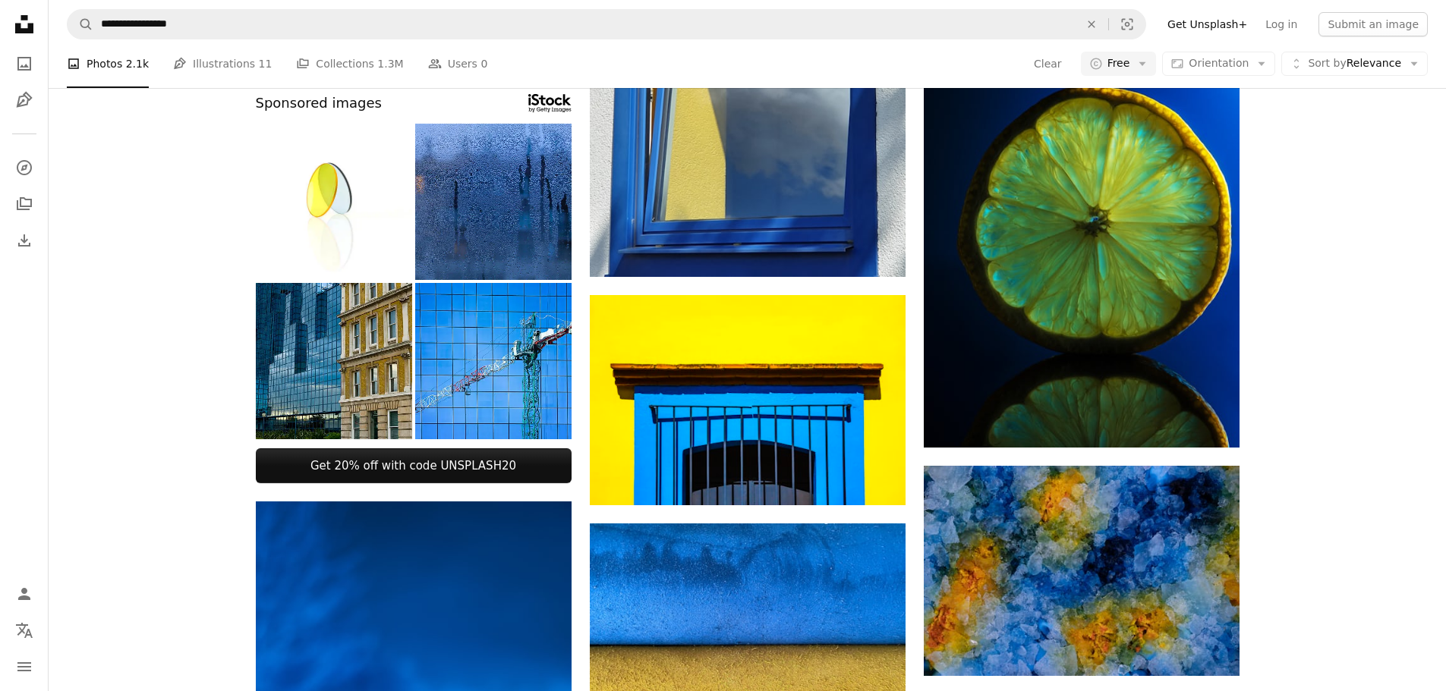
scroll to position [2959, 0]
